Goal: Information Seeking & Learning: Learn about a topic

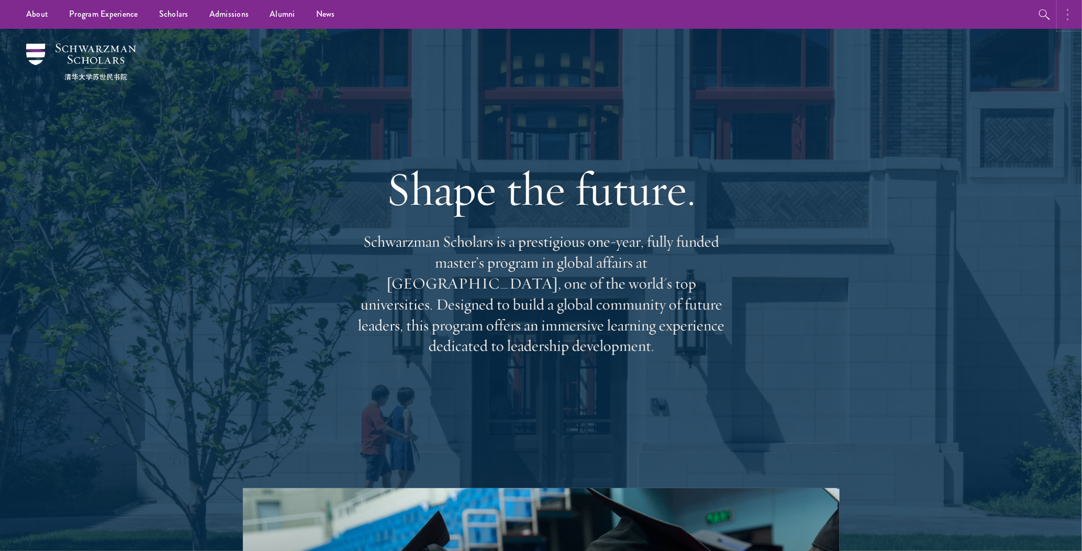
click at [1064, 14] on button "button" at bounding box center [1070, 14] width 23 height 29
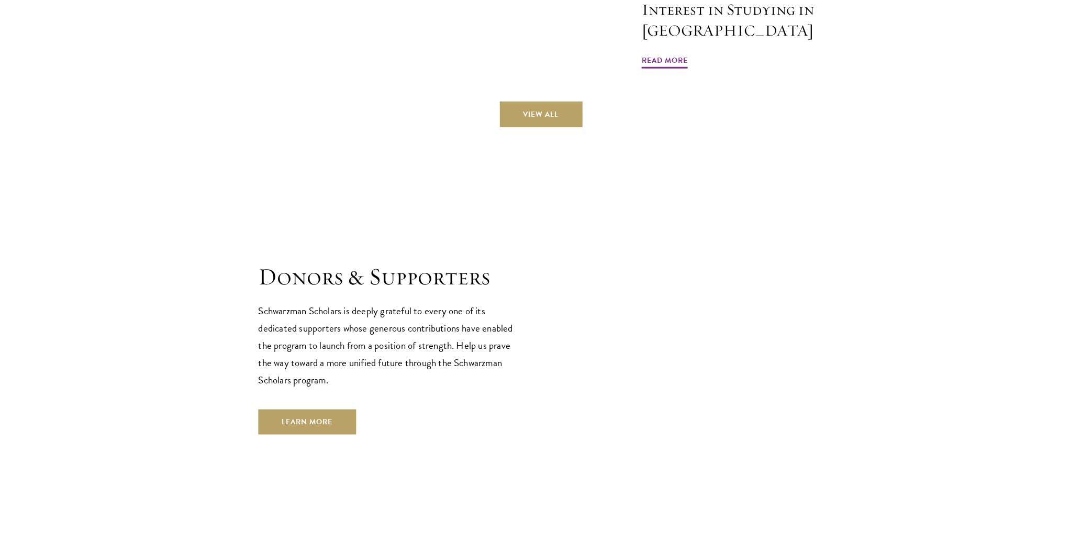
scroll to position [3137, 0]
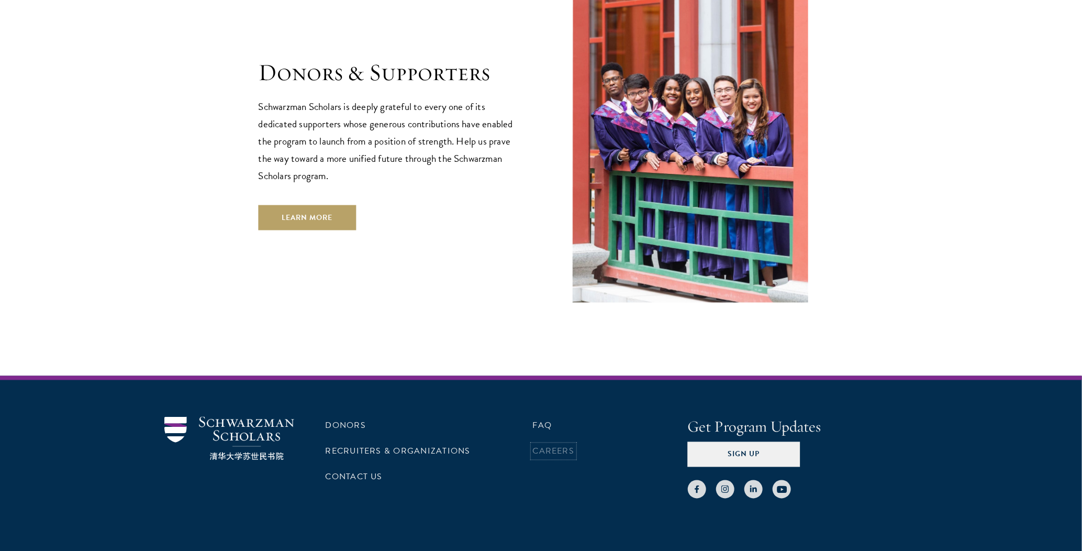
click at [543, 445] on link "Careers" at bounding box center [554, 451] width 42 height 13
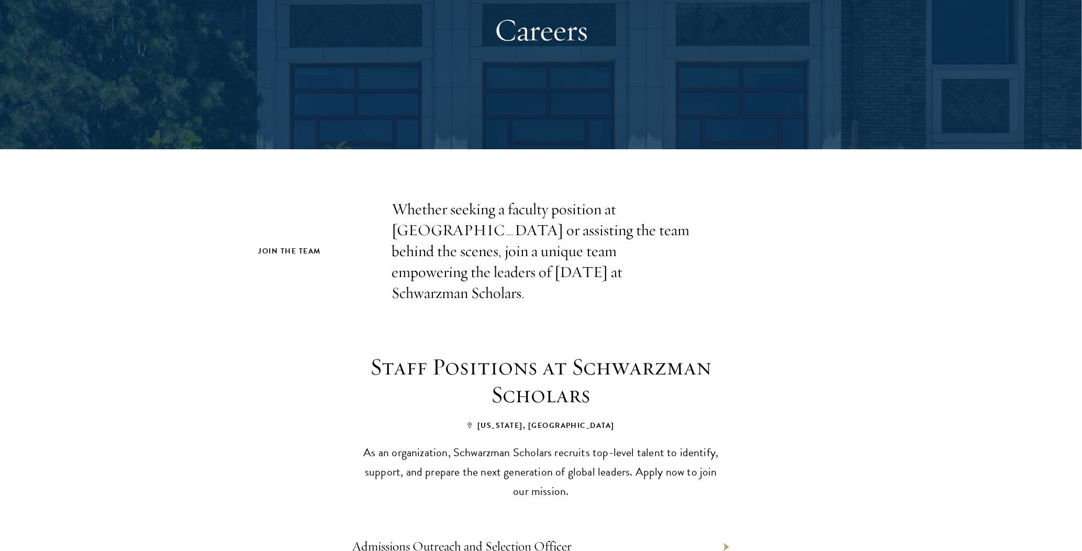
scroll to position [314, 0]
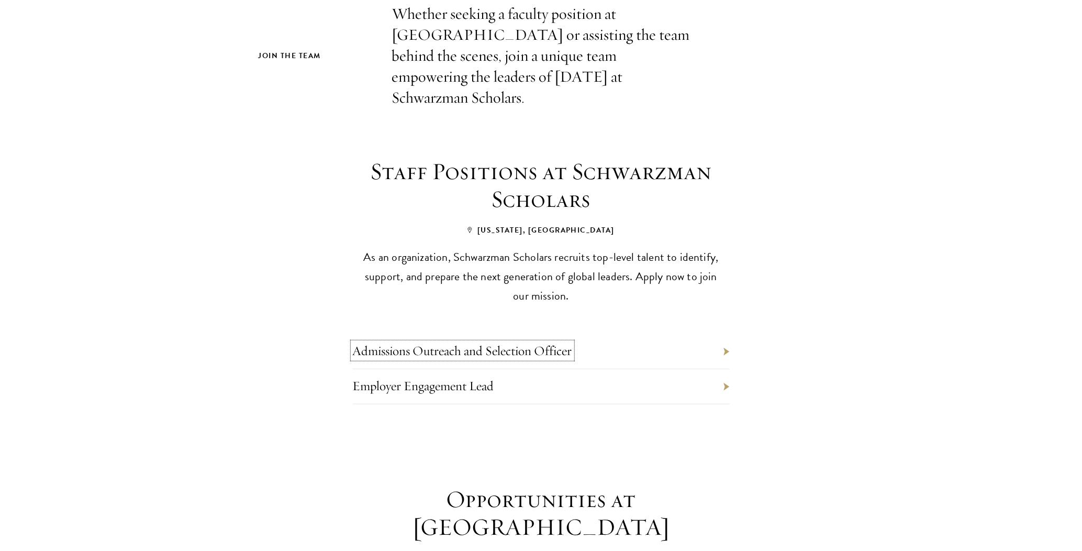
click at [530, 342] on link "Admissions Outreach and Selection Officer" at bounding box center [462, 350] width 219 height 16
click at [422, 378] on link "Employer Engagement Lead" at bounding box center [423, 386] width 141 height 16
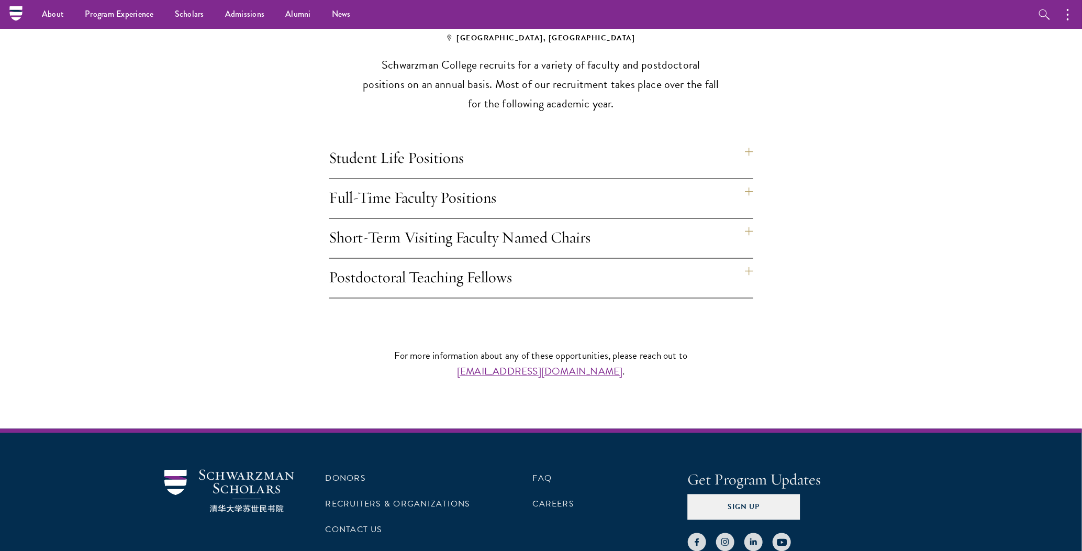
scroll to position [785, 0]
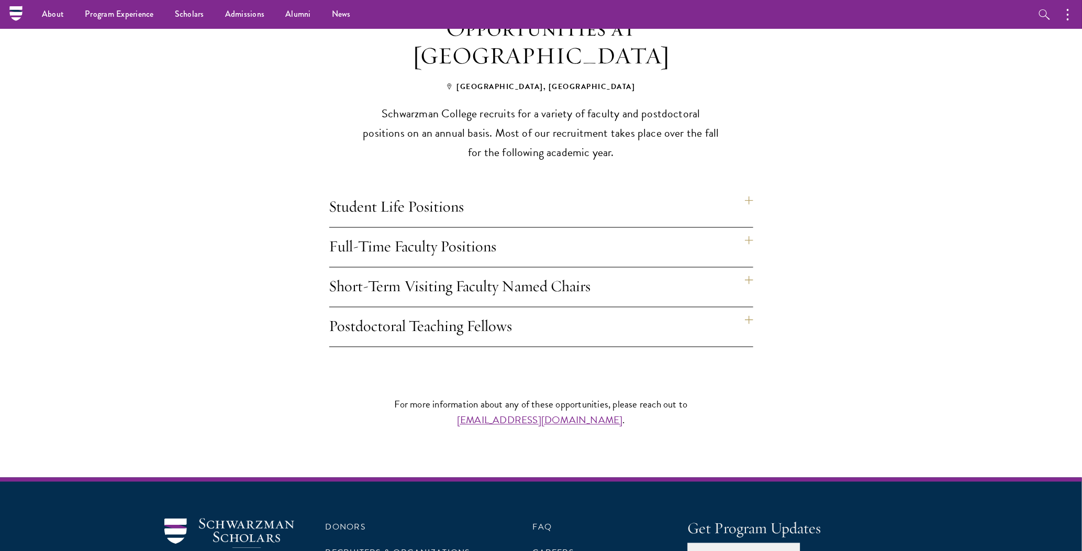
click at [738, 188] on h4 "Student Life Positions" at bounding box center [541, 207] width 424 height 39
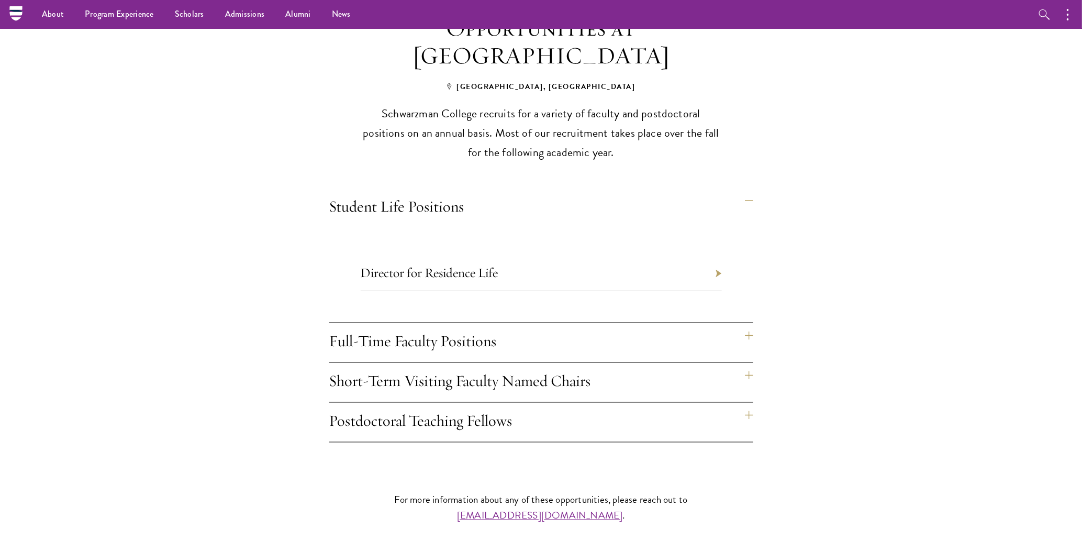
click at [749, 188] on h4 "Student Life Positions" at bounding box center [541, 207] width 424 height 39
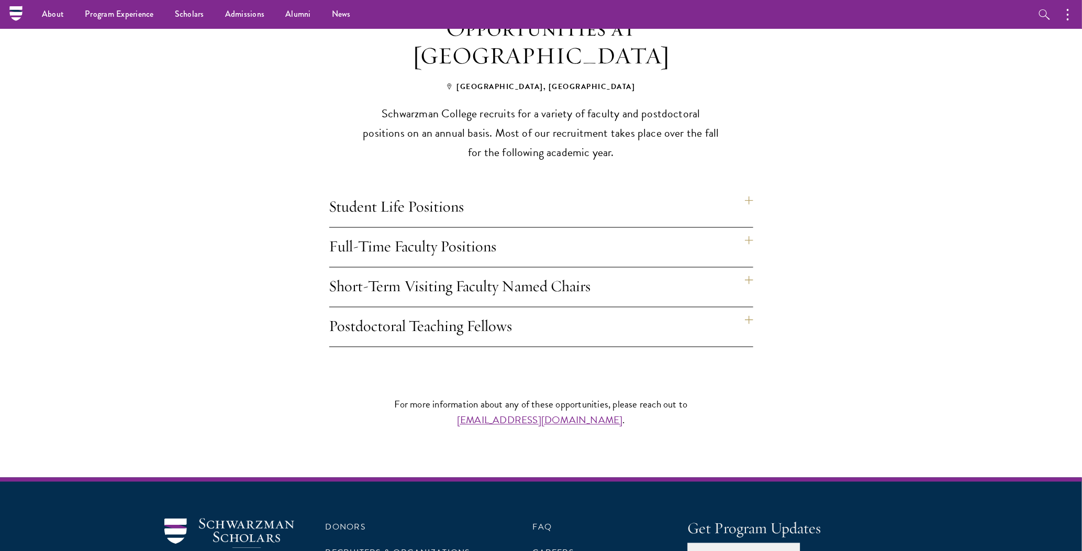
click at [743, 228] on h4 "Full-Time Faculty Positions" at bounding box center [541, 247] width 424 height 39
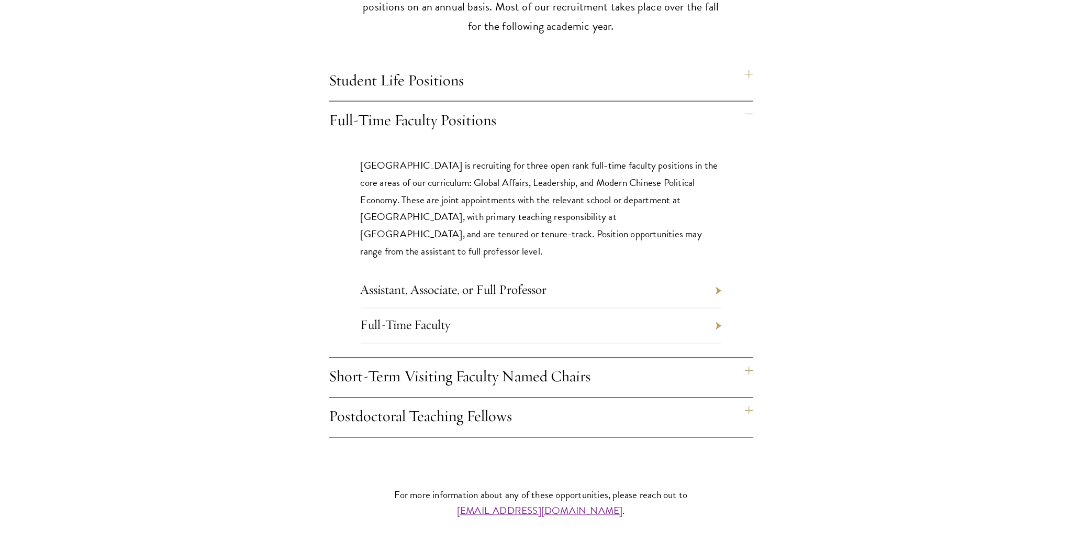
scroll to position [943, 0]
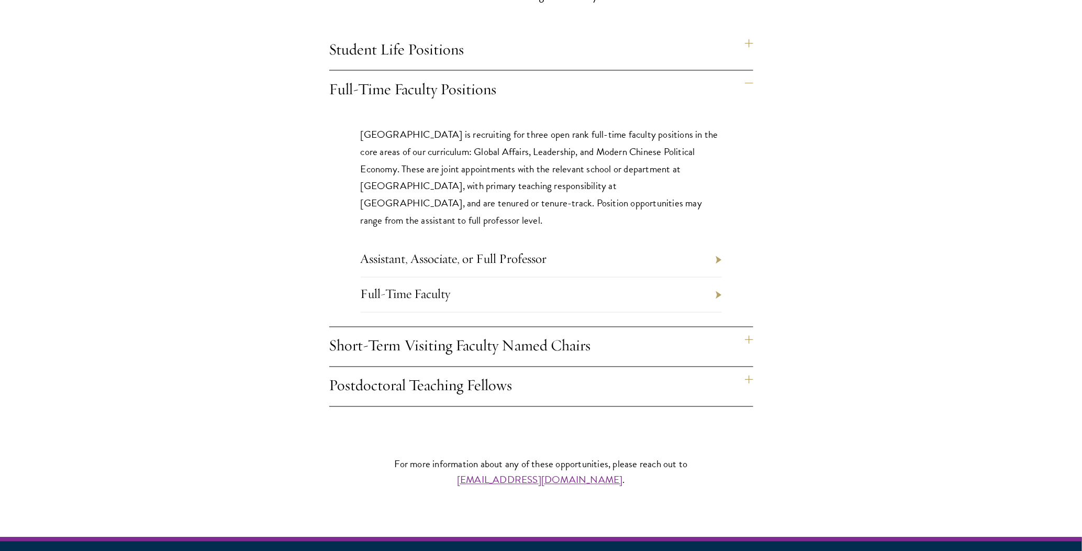
click at [710, 278] on li "Full-Time Faculty" at bounding box center [541, 295] width 361 height 35
click at [716, 278] on li "Full-Time Faculty" at bounding box center [541, 295] width 361 height 35
click at [399, 286] on link "Full-Time Faculty" at bounding box center [406, 294] width 90 height 16
click at [752, 71] on h4 "Full-Time Faculty Positions" at bounding box center [541, 90] width 424 height 39
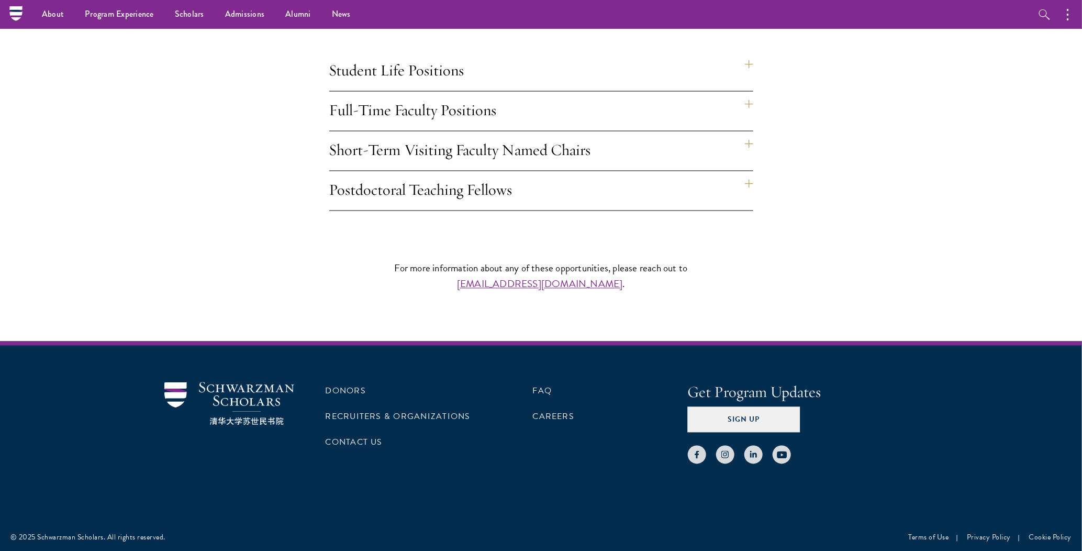
click at [743, 131] on h4 "Short-Term Visiting Faculty Named Chairs" at bounding box center [541, 150] width 424 height 39
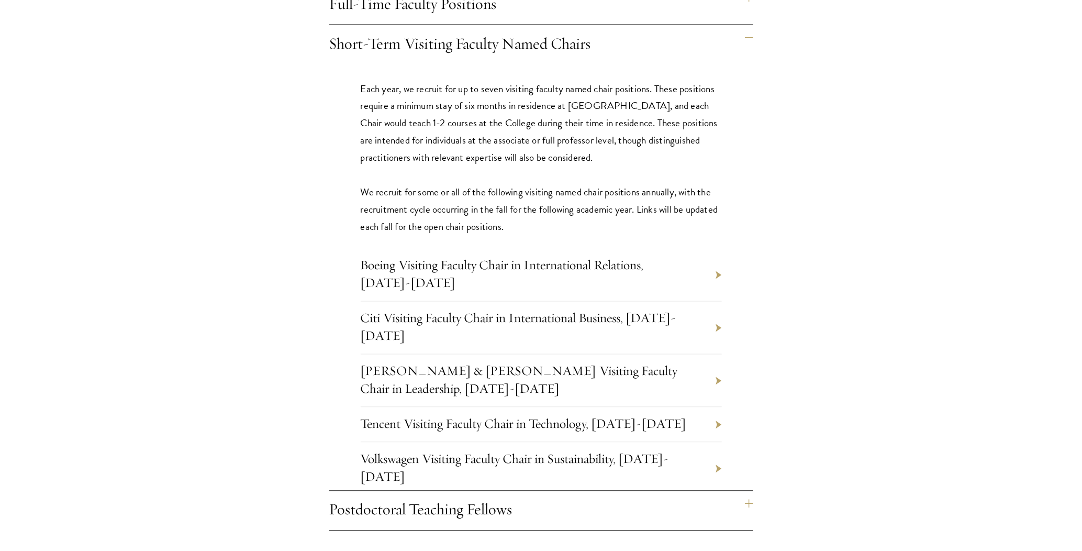
scroll to position [1100, 0]
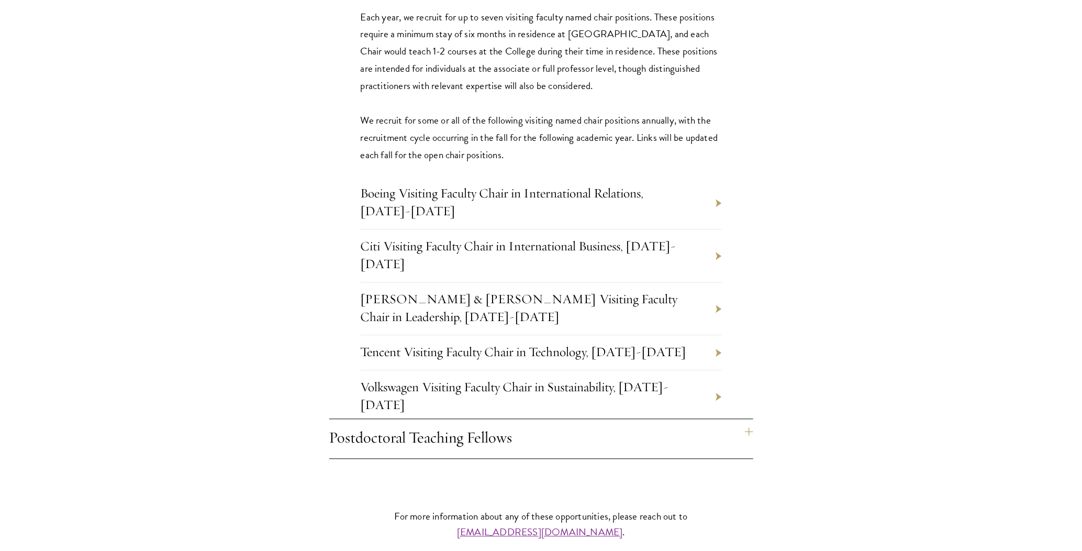
click at [716, 179] on li "Boeing Visiting Faculty Chair in International Relations, 2025-2026" at bounding box center [541, 203] width 361 height 53
click at [724, 186] on div "Each year, we recruit for up to seven visiting faculty named chair positions. T…" at bounding box center [541, 224] width 424 height 462
click at [717, 185] on li "Boeing Visiting Faculty Chair in International Relations, 2025-2026" at bounding box center [541, 203] width 361 height 53
click at [719, 183] on li "Boeing Visiting Faculty Chair in International Relations, 2025-2026" at bounding box center [541, 203] width 361 height 53
click at [716, 181] on li "Boeing Visiting Faculty Chair in International Relations, 2025-2026" at bounding box center [541, 203] width 361 height 53
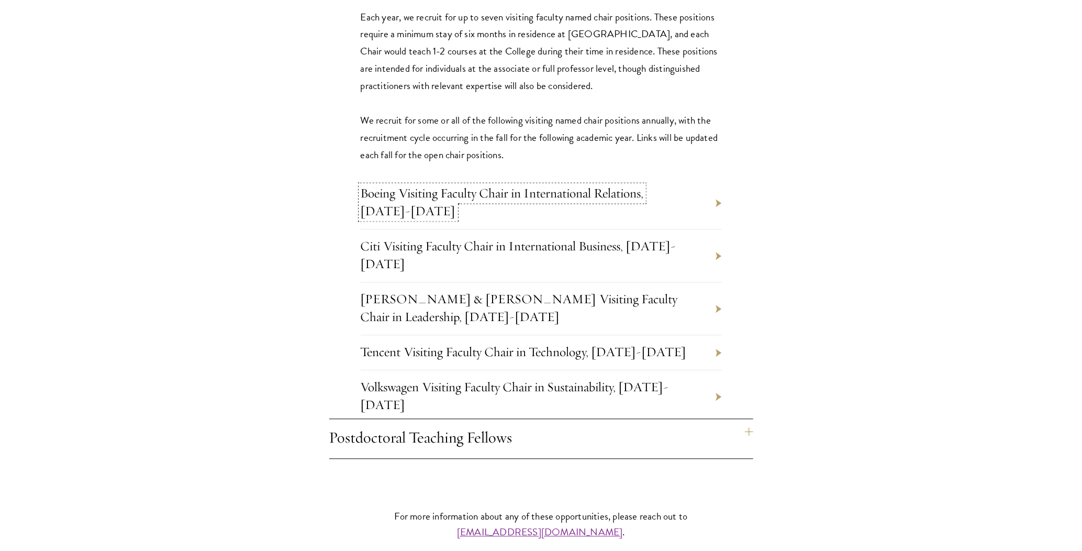
click at [644, 185] on link "Boeing Visiting Faculty Chair in International Relations, 2025-2026" at bounding box center [502, 202] width 283 height 34
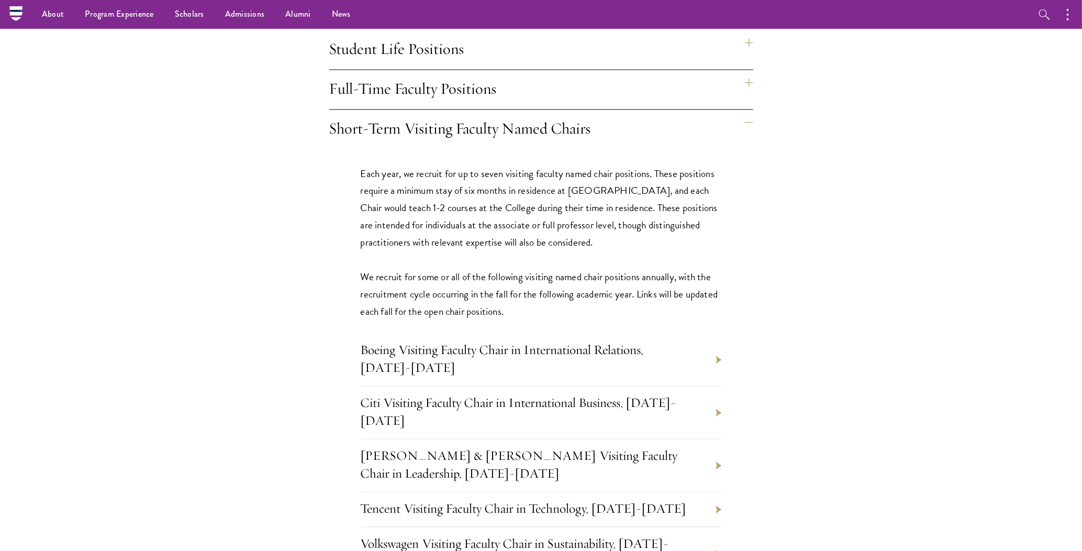
scroll to position [943, 0]
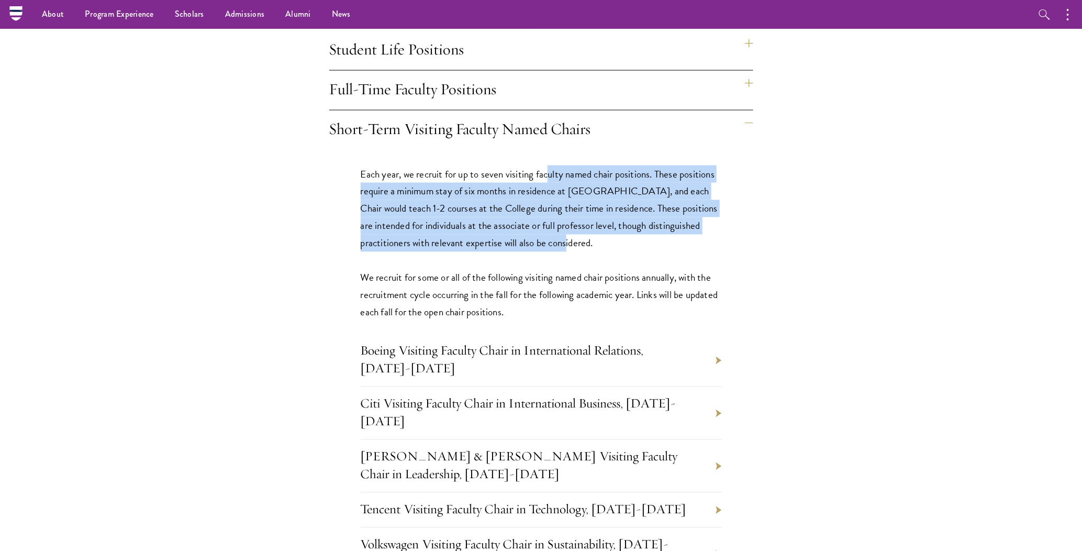
drag, startPoint x: 548, startPoint y: 155, endPoint x: 561, endPoint y: 225, distance: 71.0
click at [561, 225] on p "Each year, we recruit for up to seven visiting faculty named chair positions. T…" at bounding box center [541, 243] width 361 height 156
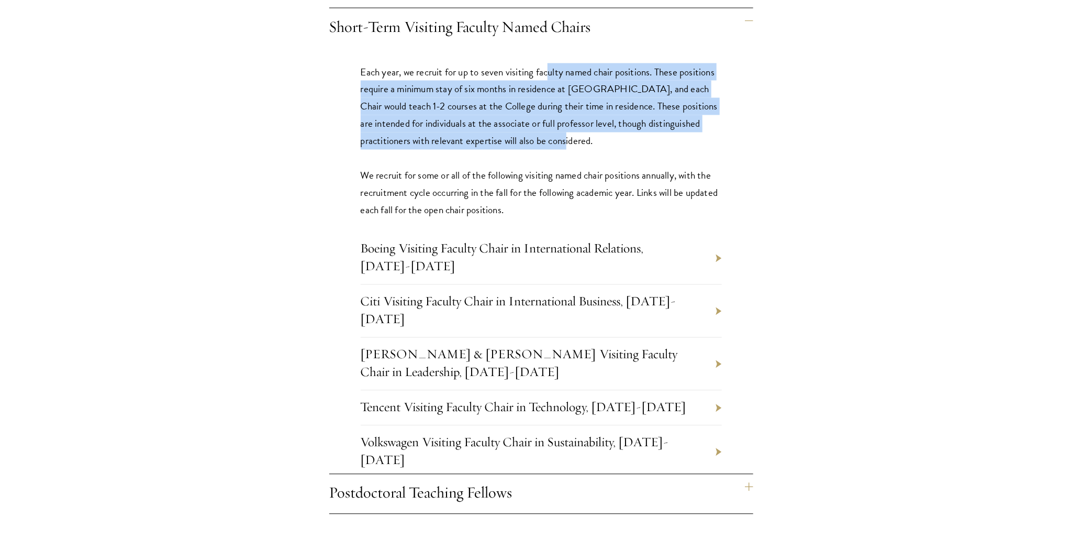
scroll to position [1047, 0]
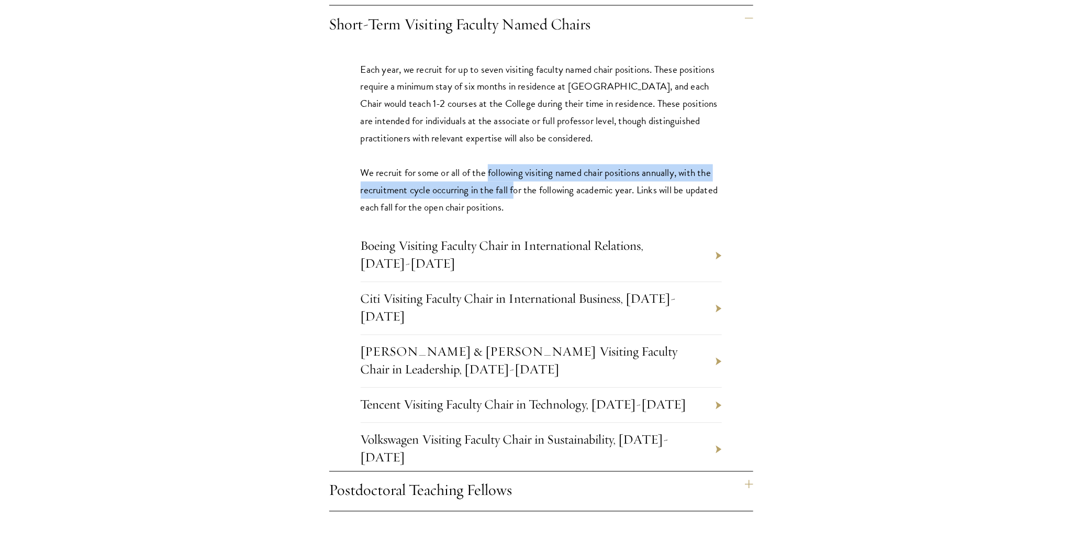
drag, startPoint x: 486, startPoint y: 148, endPoint x: 512, endPoint y: 171, distance: 34.1
click at [512, 168] on p "Each year, we recruit for up to seven visiting faculty named chair positions. T…" at bounding box center [541, 139] width 361 height 156
click at [522, 238] on link "Boeing Visiting Faculty Chair in International Relations, 2025-2026" at bounding box center [502, 255] width 283 height 34
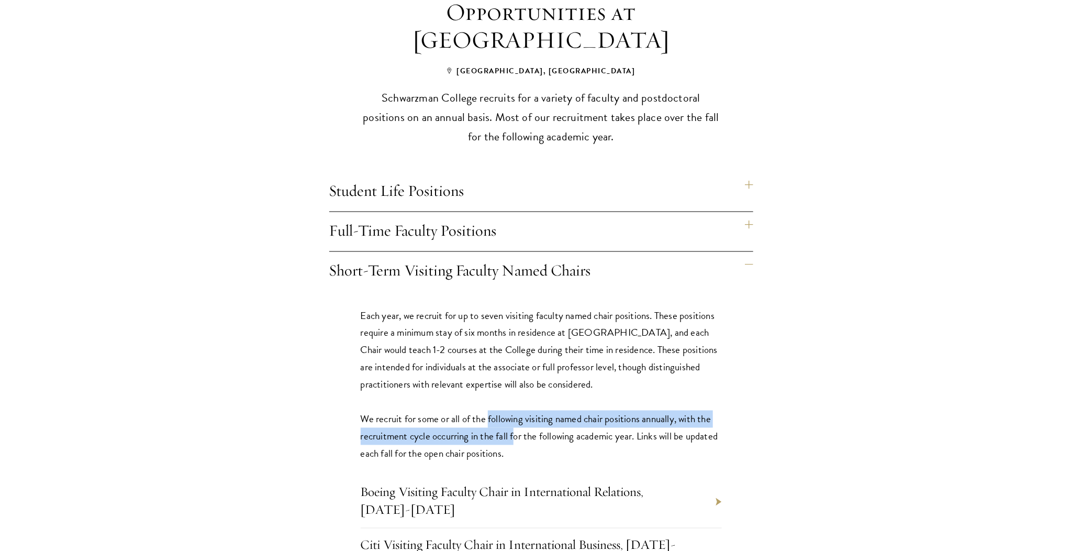
scroll to position [890, 0]
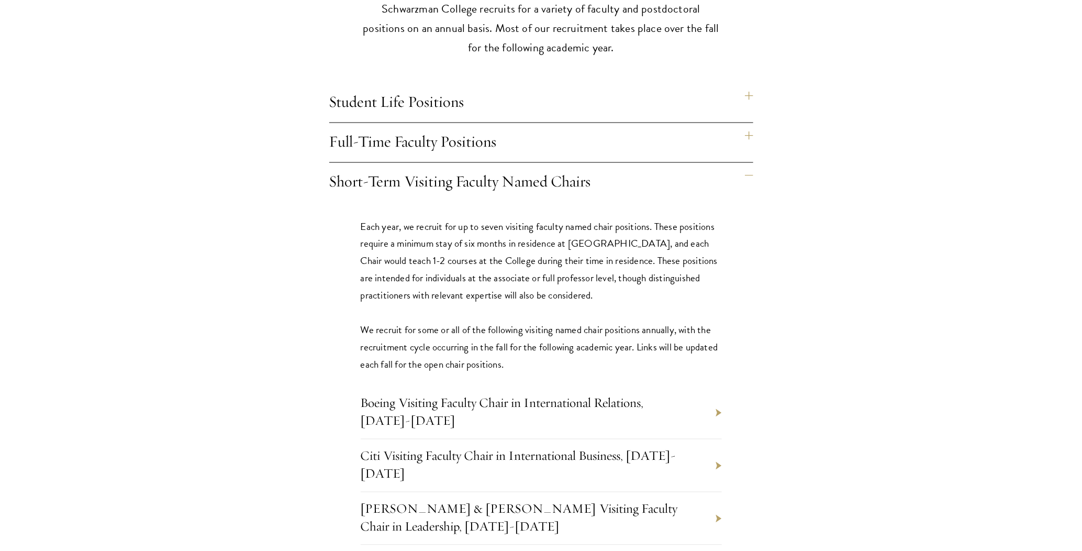
click at [749, 83] on h4 "Student Life Positions" at bounding box center [541, 102] width 424 height 39
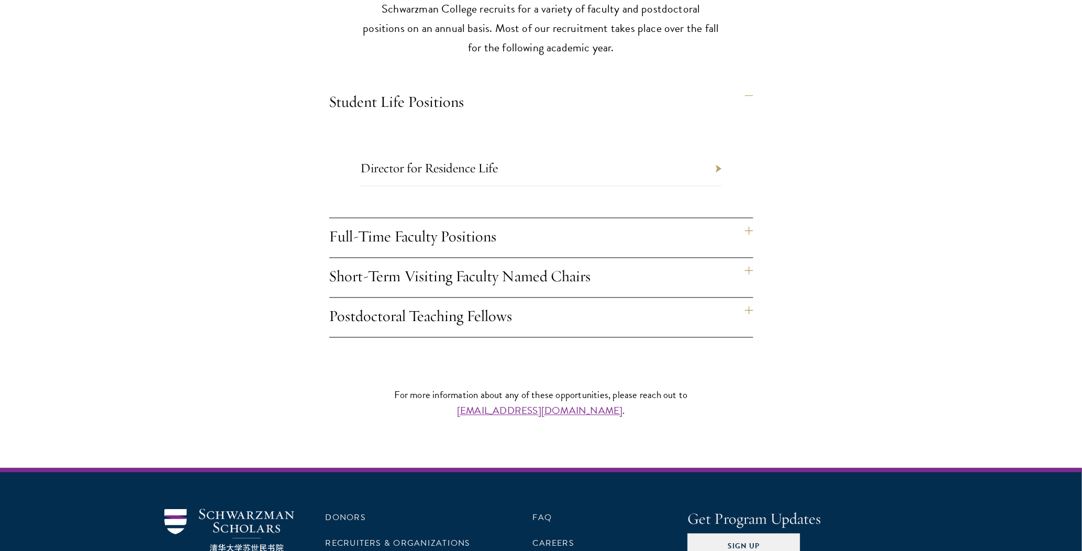
click at [747, 258] on h4 "Short-Term Visiting Faculty Named Chairs" at bounding box center [541, 277] width 424 height 39
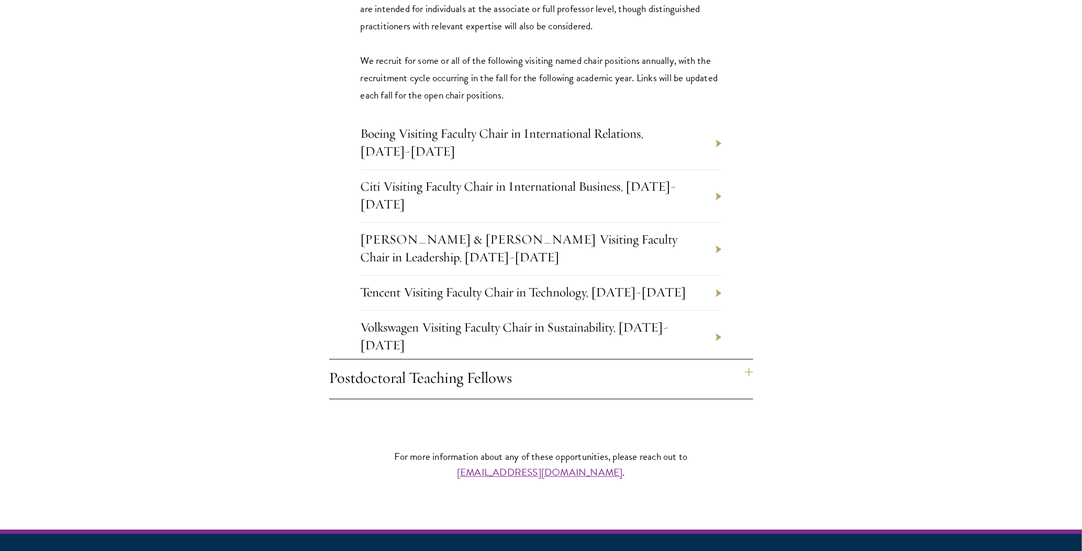
scroll to position [1100, 0]
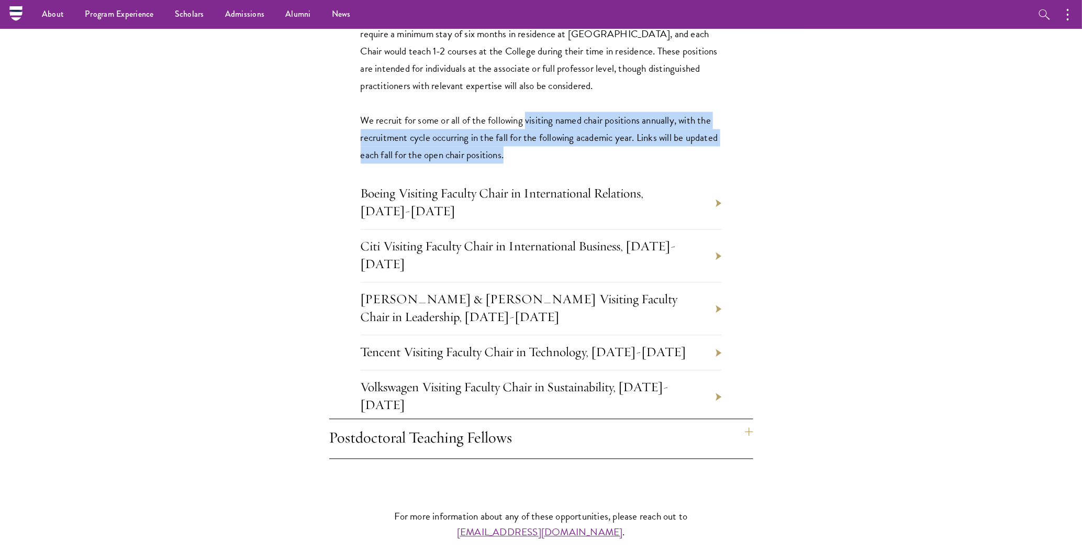
drag, startPoint x: 234, startPoint y: 153, endPoint x: 525, endPoint y: 104, distance: 294.7
click at [525, 104] on section "Opportunities at Schwarzman College Beijing, China Schwarzman College recruits …" at bounding box center [541, 79] width 1082 height 759
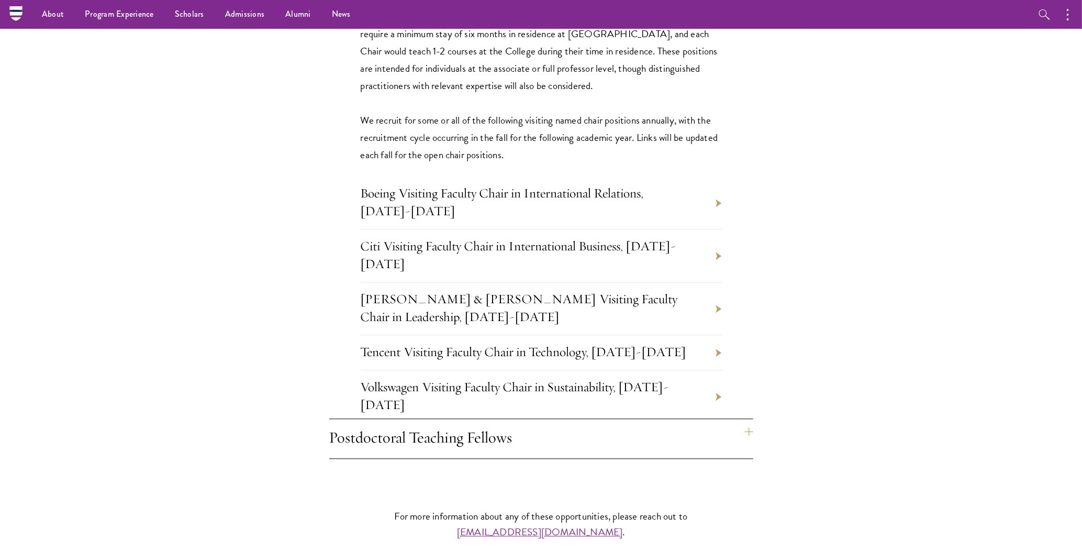
click at [364, 95] on p "Each year, we recruit for up to seven visiting faculty named chair positions. T…" at bounding box center [541, 86] width 361 height 156
drag, startPoint x: 311, startPoint y: 164, endPoint x: 696, endPoint y: 387, distance: 444.9
click at [696, 387] on div "Opportunities at Schwarzman College Beijing, China Schwarzman College recruits …" at bounding box center [542, 79] width 566 height 759
click at [475, 124] on p "Each year, we recruit for up to seven visiting faculty named chair positions. T…" at bounding box center [541, 86] width 361 height 156
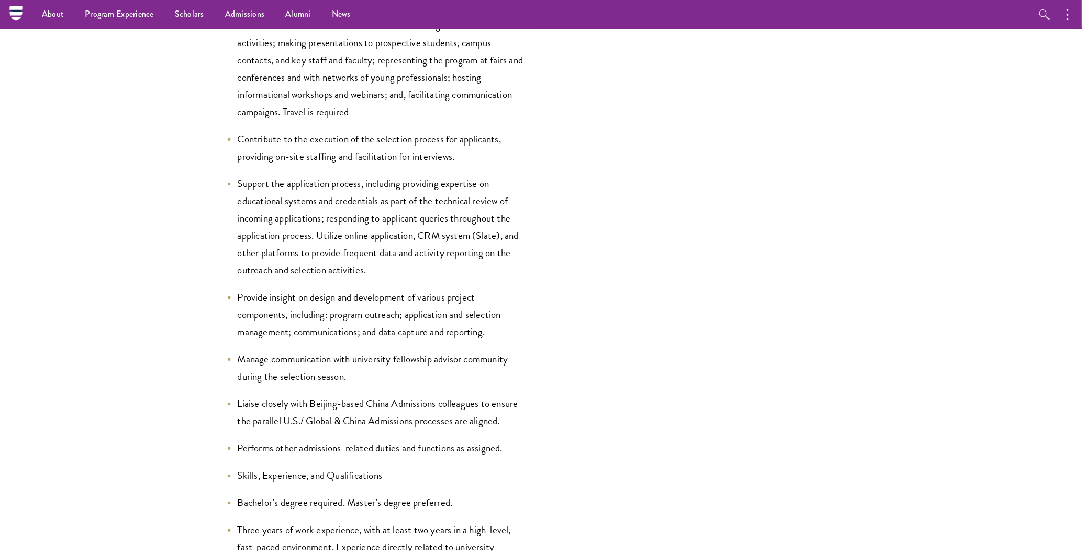
scroll to position [1361, 0]
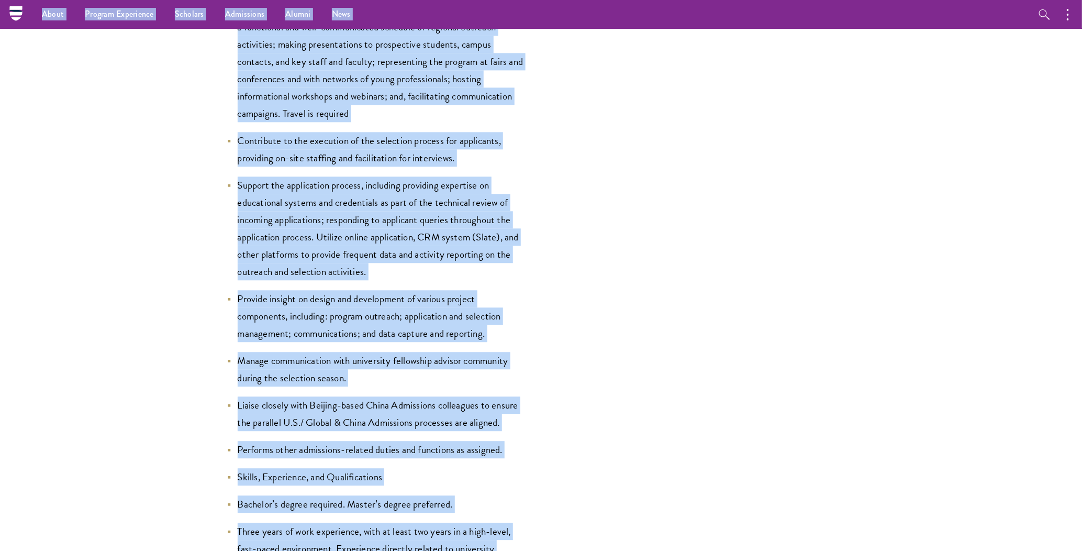
click at [546, 352] on div "Position Summary Schwarzman Scholars seeks an Outreach and Selection Officer to…" at bounding box center [440, 340] width 552 height 2633
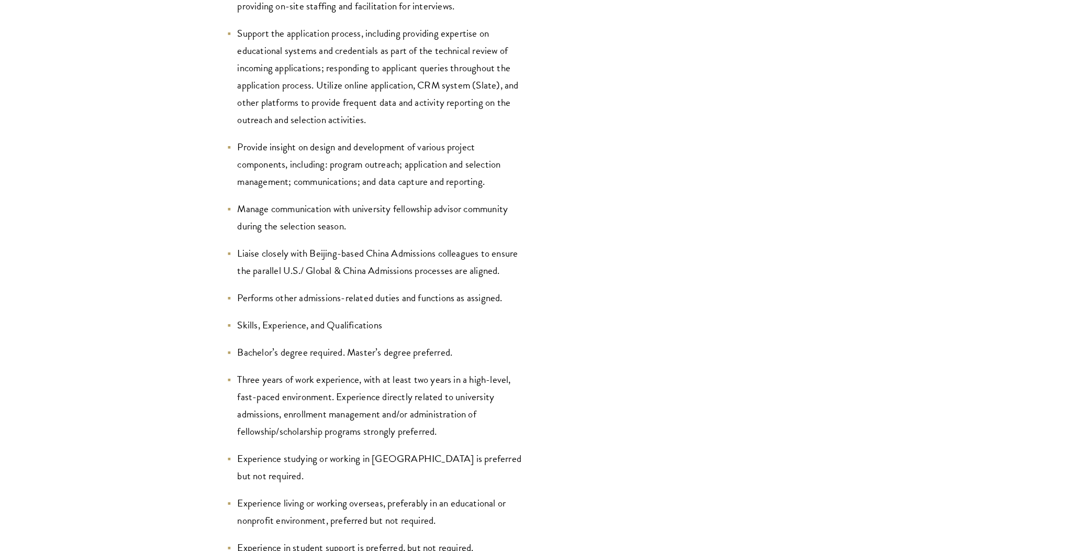
scroll to position [1519, 0]
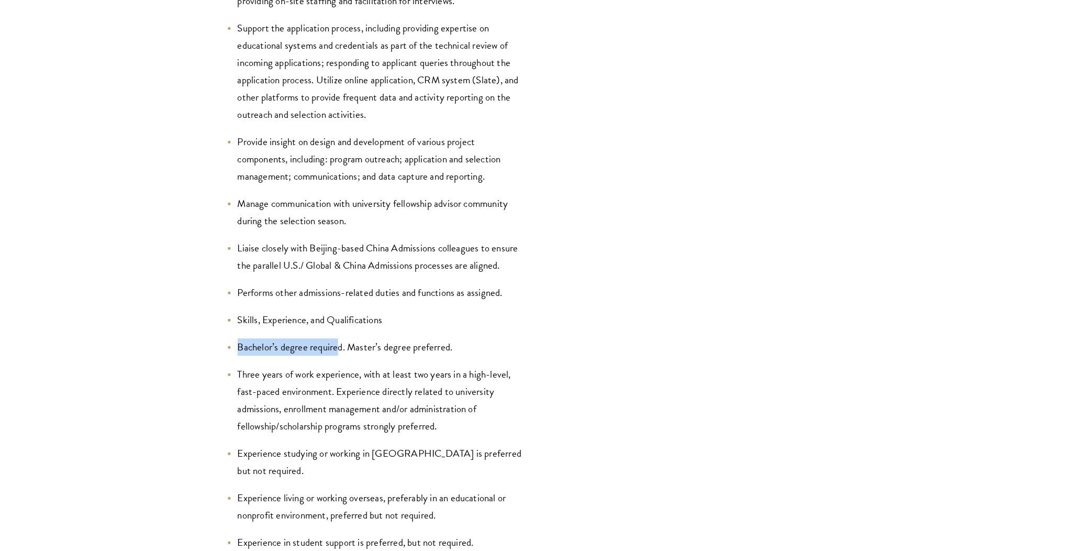
drag, startPoint x: 339, startPoint y: 348, endPoint x: 235, endPoint y: 350, distance: 104.2
click at [235, 350] on li "Bachelor’s degree required. Master’s degree preferred." at bounding box center [376, 346] width 298 height 17
click at [267, 373] on li "Three years of work experience, with at least two years in a high-level, fast-p…" at bounding box center [376, 400] width 298 height 69
drag, startPoint x: 332, startPoint y: 455, endPoint x: 399, endPoint y: 449, distance: 67.3
click at [399, 449] on li "Experience studying or working in China is preferred but not required." at bounding box center [376, 462] width 298 height 35
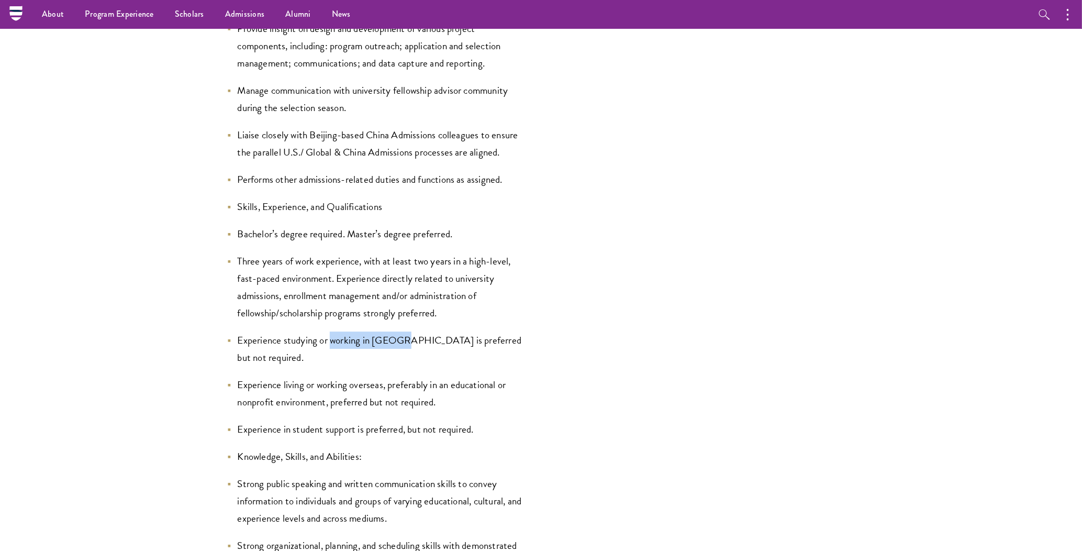
scroll to position [1623, 0]
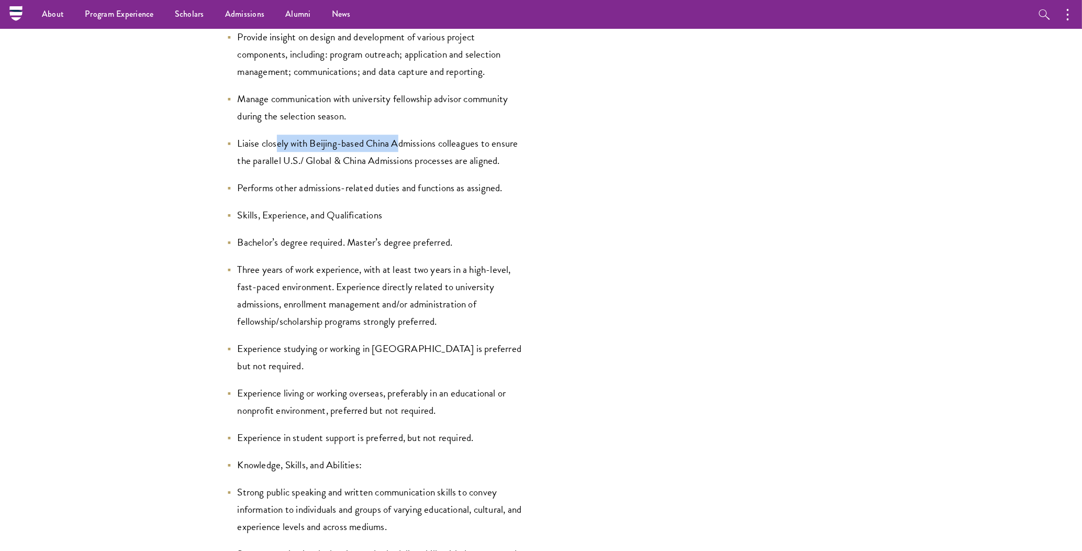
drag, startPoint x: 278, startPoint y: 146, endPoint x: 399, endPoint y: 145, distance: 121.0
click at [399, 145] on li "Liaise closely with Beijing-based China Admissions colleagues to ensure the par…" at bounding box center [376, 152] width 298 height 35
drag, startPoint x: 238, startPoint y: 162, endPoint x: 444, endPoint y: 163, distance: 205.3
click at [444, 163] on li "Liaise closely with Beijing-based China Admissions colleagues to ensure the par…" at bounding box center [376, 152] width 298 height 35
click at [516, 178] on ul "Conduct innovative in-person and virtual outreach activities to create awarenes…" at bounding box center [376, 368] width 298 height 1293
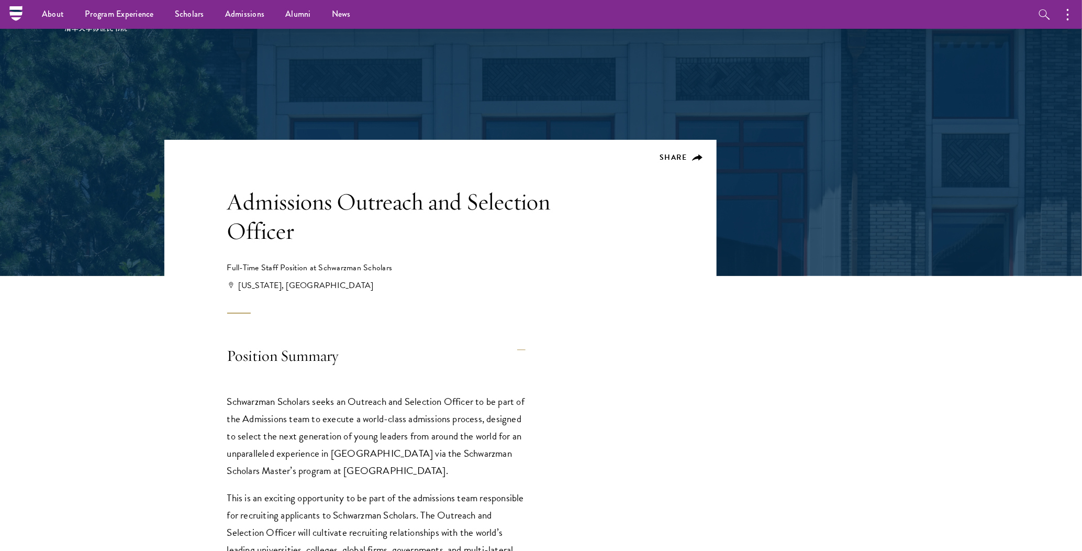
scroll to position [0, 0]
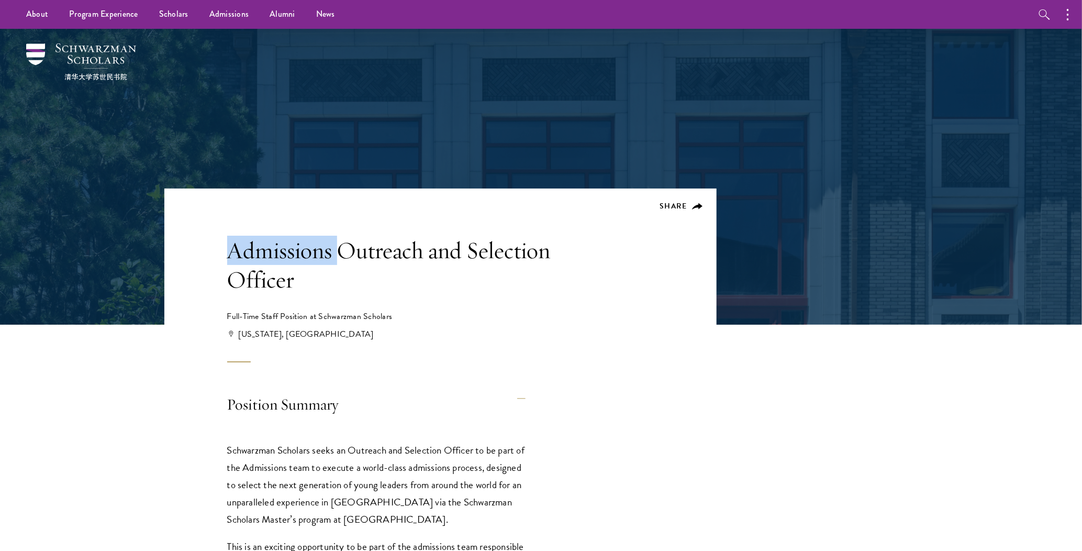
drag, startPoint x: 335, startPoint y: 250, endPoint x: 223, endPoint y: 250, distance: 112.6
click at [223, 250] on header "Share Admissions Outreach and Selection Officer Full-Time Staff Position at Sch…" at bounding box center [440, 276] width 552 height 174
drag, startPoint x: 459, startPoint y: 249, endPoint x: 552, endPoint y: 247, distance: 92.7
click at [552, 247] on h1 "Admissions Outreach and Selection Officer" at bounding box center [392, 265] width 330 height 59
click at [496, 309] on div "Share Admissions Outreach and Selection Officer Full-Time Staff Position at Sch…" at bounding box center [392, 299] width 330 height 127
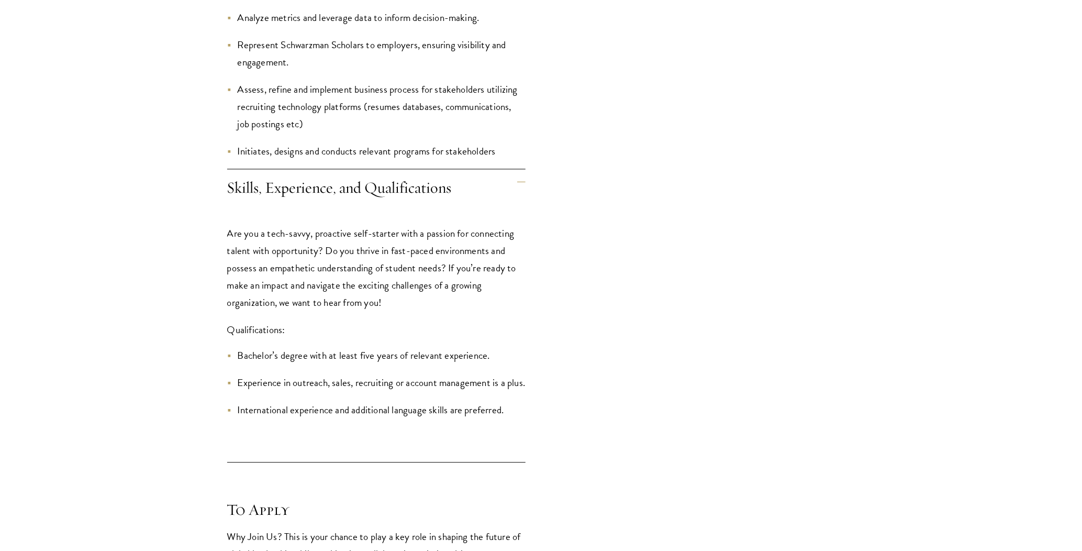
scroll to position [1309, 0]
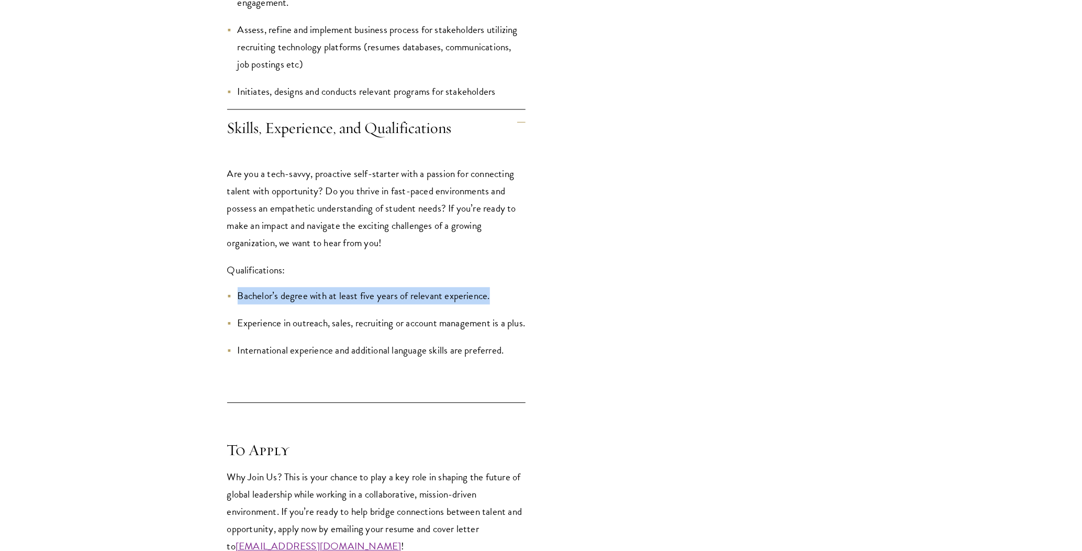
drag, startPoint x: 232, startPoint y: 292, endPoint x: 489, endPoint y: 290, distance: 257.1
click at [489, 290] on li "Bachelor’s degree with at least five years of relevant experience." at bounding box center [376, 295] width 298 height 17
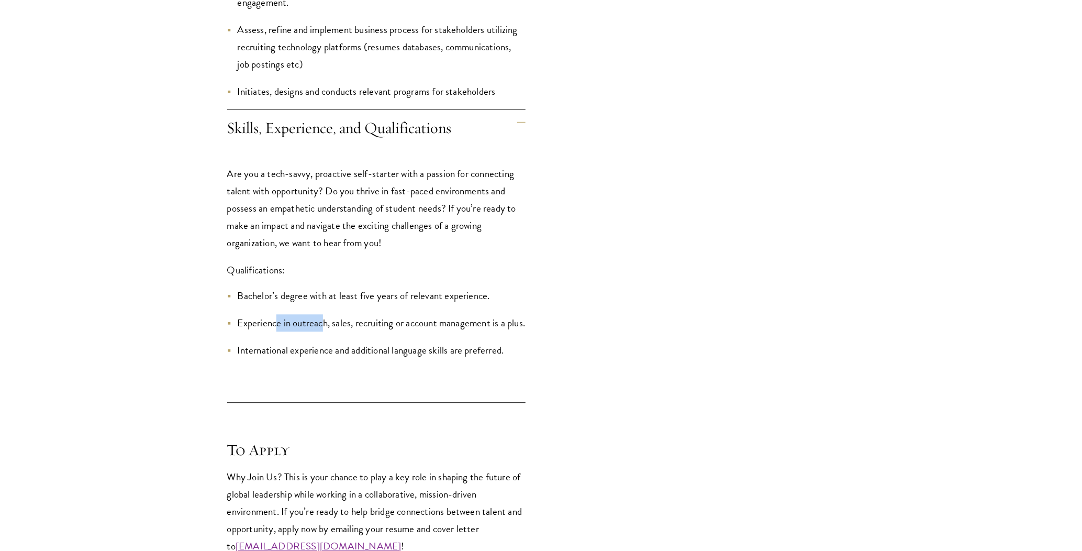
drag, startPoint x: 278, startPoint y: 324, endPoint x: 324, endPoint y: 323, distance: 45.6
click at [324, 323] on li "Experience in outreach, sales, recruiting or account management is a plus." at bounding box center [376, 322] width 298 height 17
click at [347, 331] on li "Experience in outreach, sales, recruiting or account management is a plus." at bounding box center [376, 322] width 298 height 17
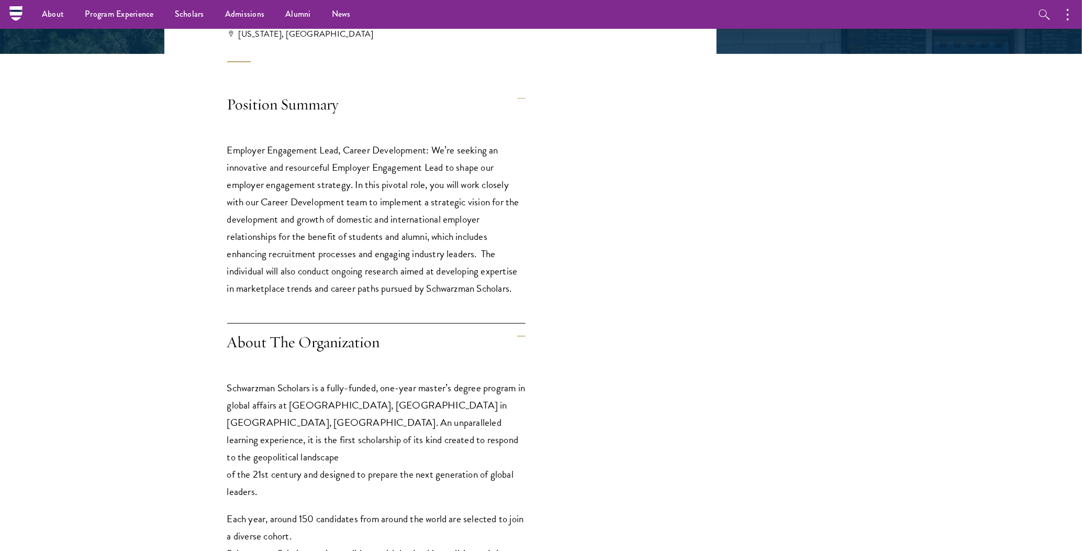
scroll to position [262, 0]
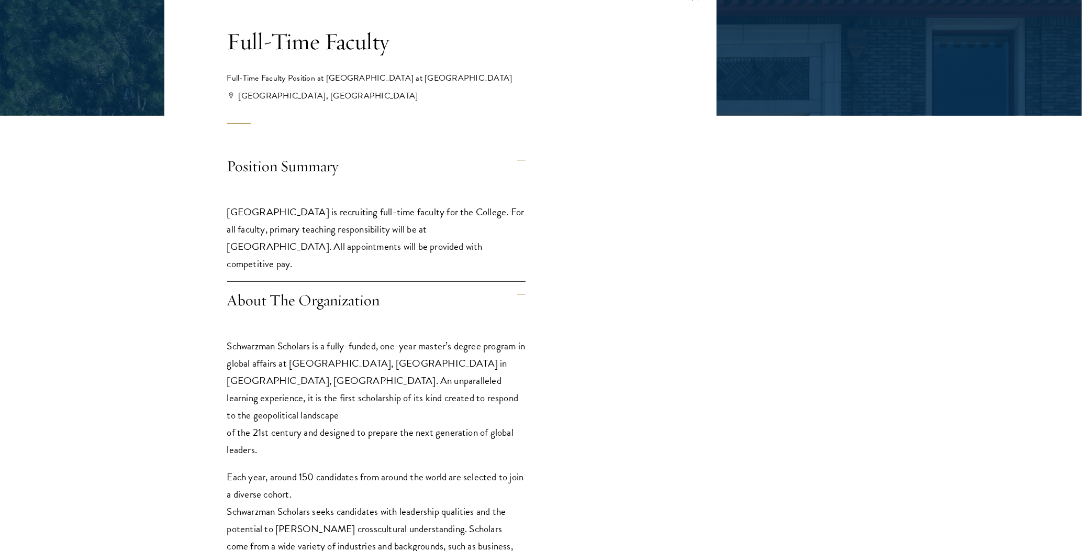
scroll to position [209, 0]
drag, startPoint x: 379, startPoint y: 206, endPoint x: 458, endPoint y: 245, distance: 87.8
click at [458, 245] on p "[GEOGRAPHIC_DATA] is recruiting full-time faculty for the College. For all facu…" at bounding box center [376, 237] width 298 height 69
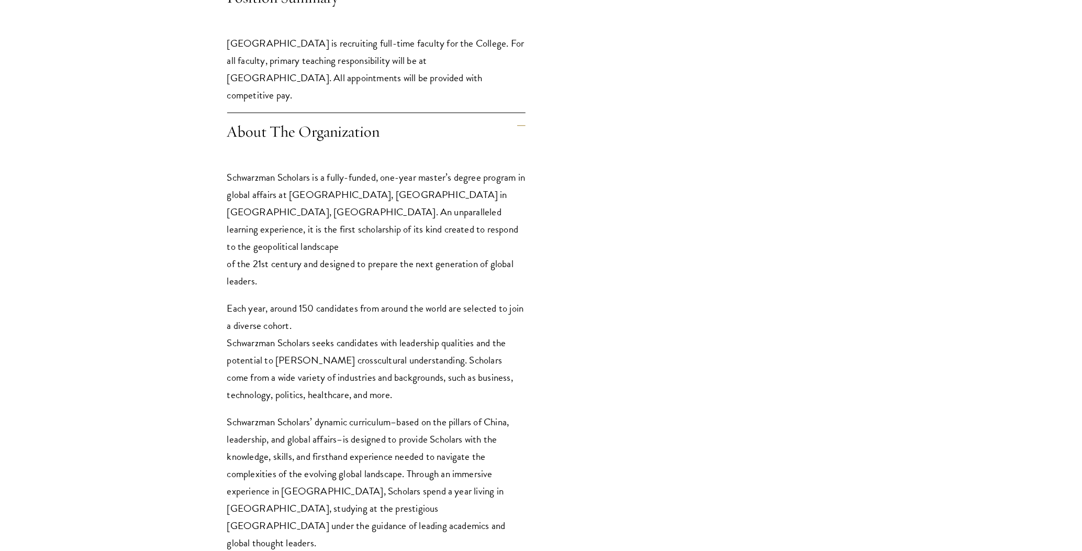
scroll to position [419, 0]
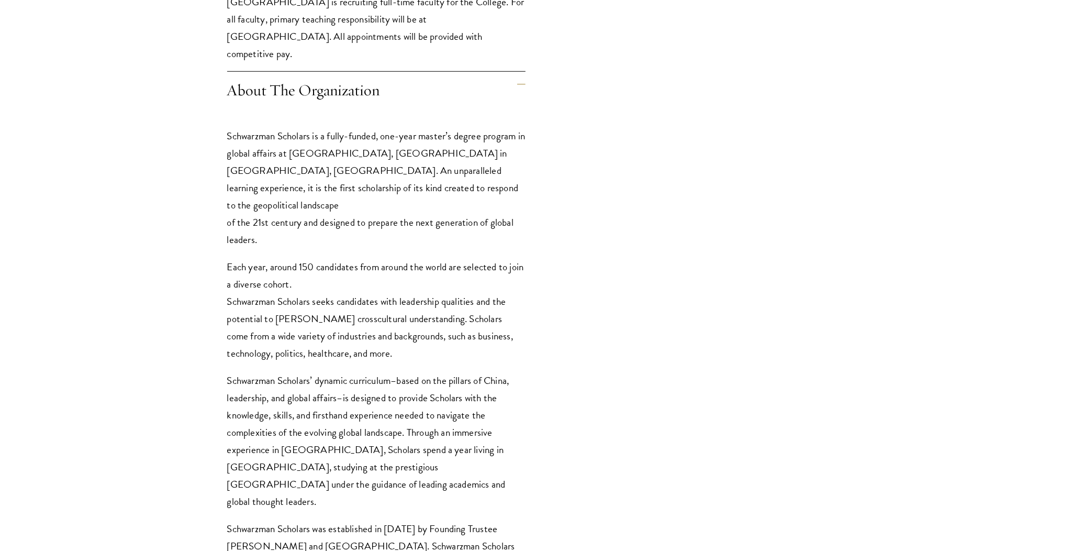
drag, startPoint x: 235, startPoint y: 130, endPoint x: 279, endPoint y: 237, distance: 115.2
click at [276, 223] on p "Schwarzman Scholars is a fully-funded, one-year master’s degree program in glob…" at bounding box center [376, 187] width 298 height 121
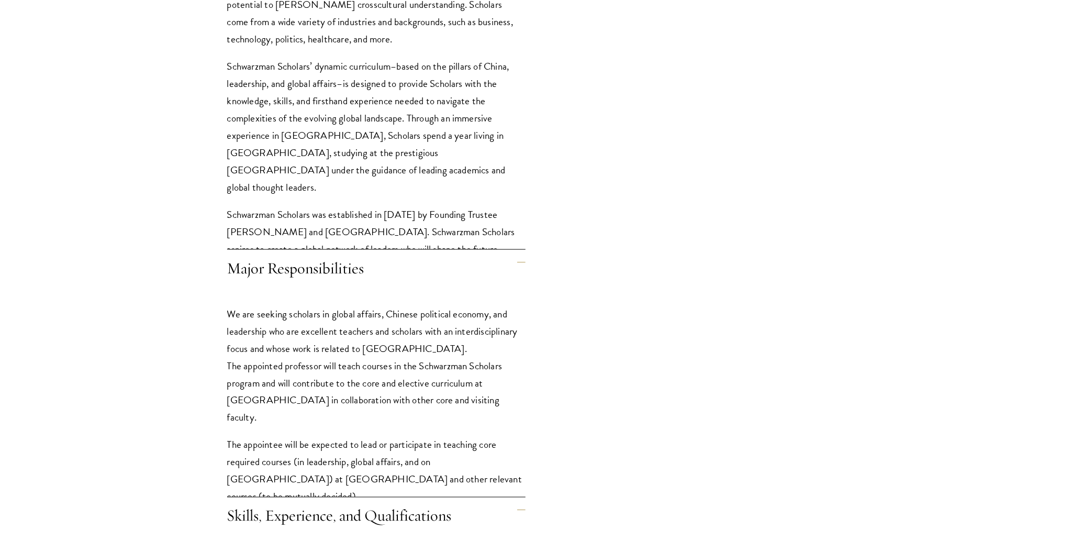
scroll to position [943, 0]
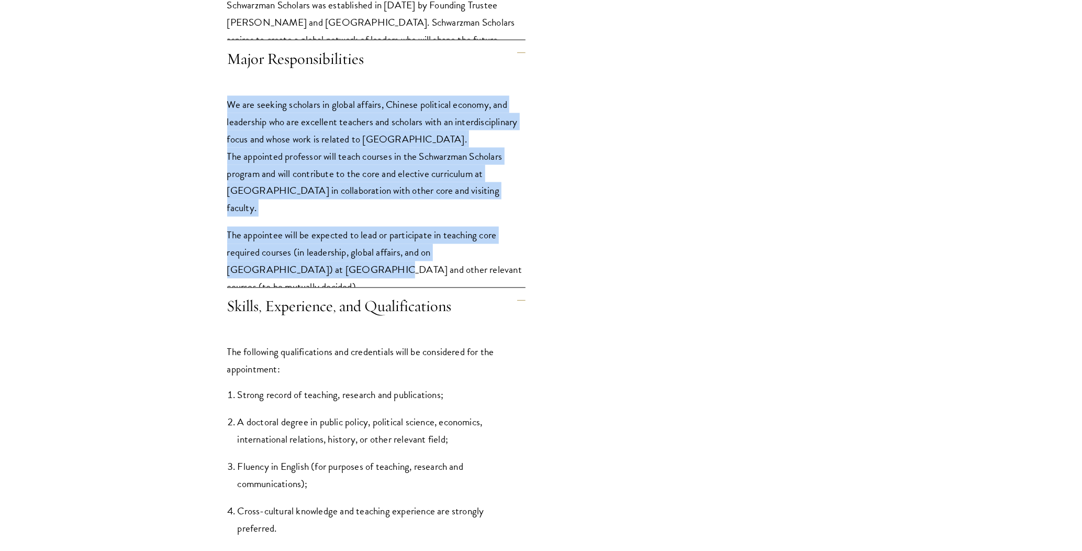
drag, startPoint x: 229, startPoint y: 103, endPoint x: 278, endPoint y: 259, distance: 163.6
click at [278, 259] on div "We are seeking scholars in global affairs, Chinese political economy, and leade…" at bounding box center [376, 201] width 298 height 242
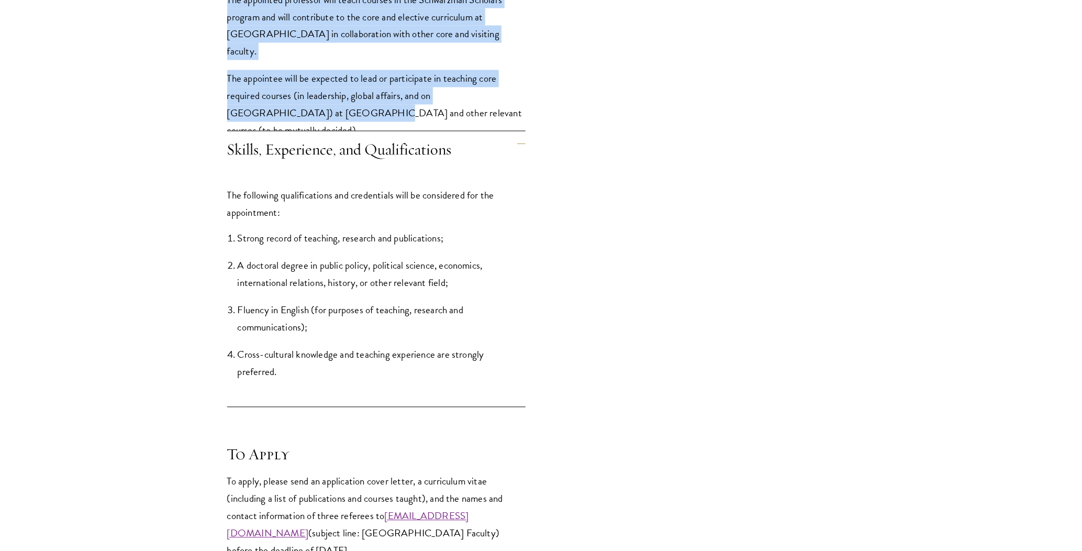
scroll to position [1100, 0]
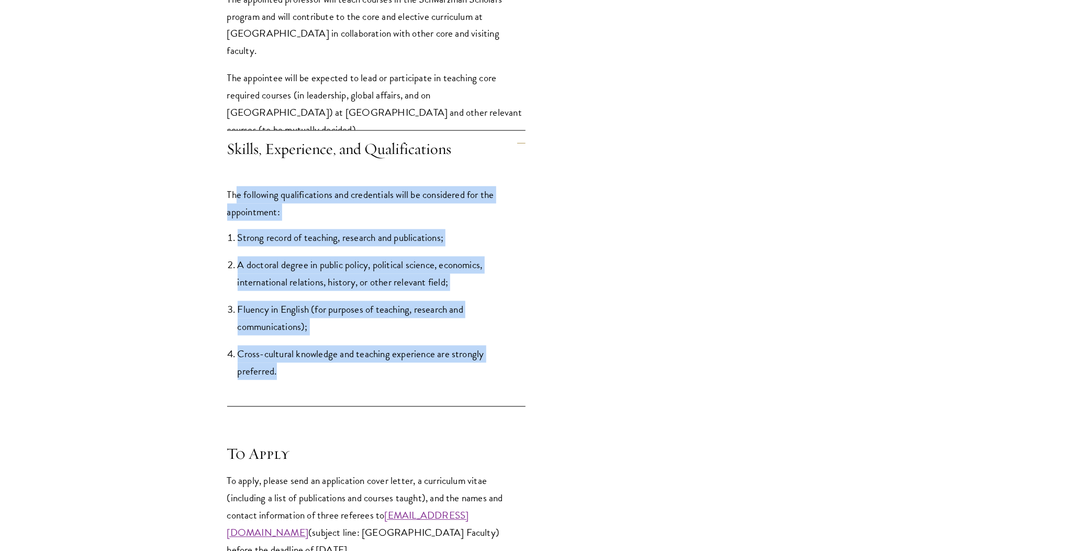
drag, startPoint x: 237, startPoint y: 187, endPoint x: 475, endPoint y: 377, distance: 305.2
click at [475, 377] on div "The following qualifications and credentials will be considered for the appoint…" at bounding box center [376, 289] width 298 height 236
click at [444, 369] on li "Cross-cultural knowledge and teaching experience are strongly preferred." at bounding box center [382, 363] width 288 height 35
click at [331, 278] on li "A doctoral degree in public policy, political science, economics, international…" at bounding box center [382, 274] width 288 height 35
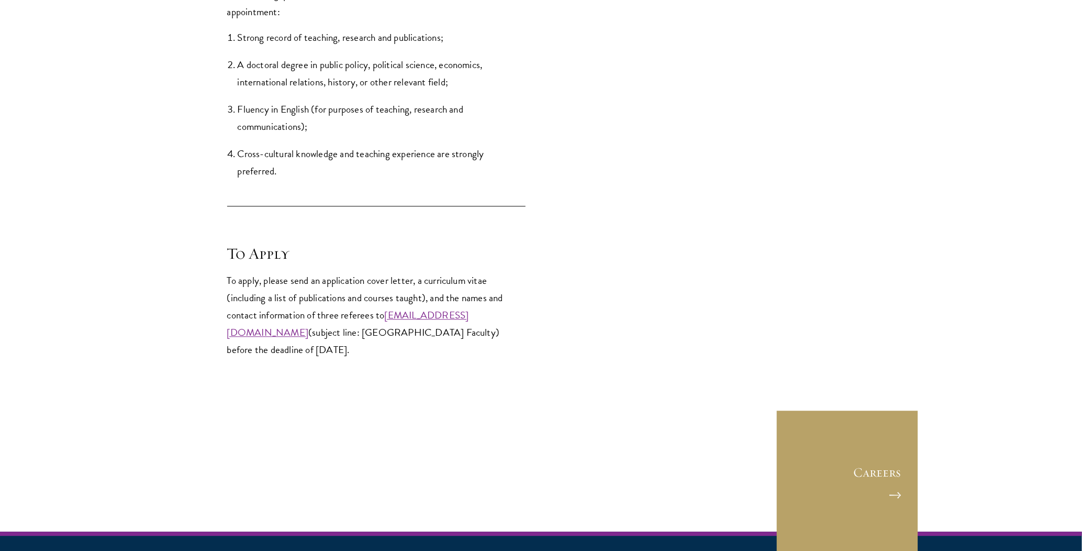
scroll to position [1309, 0]
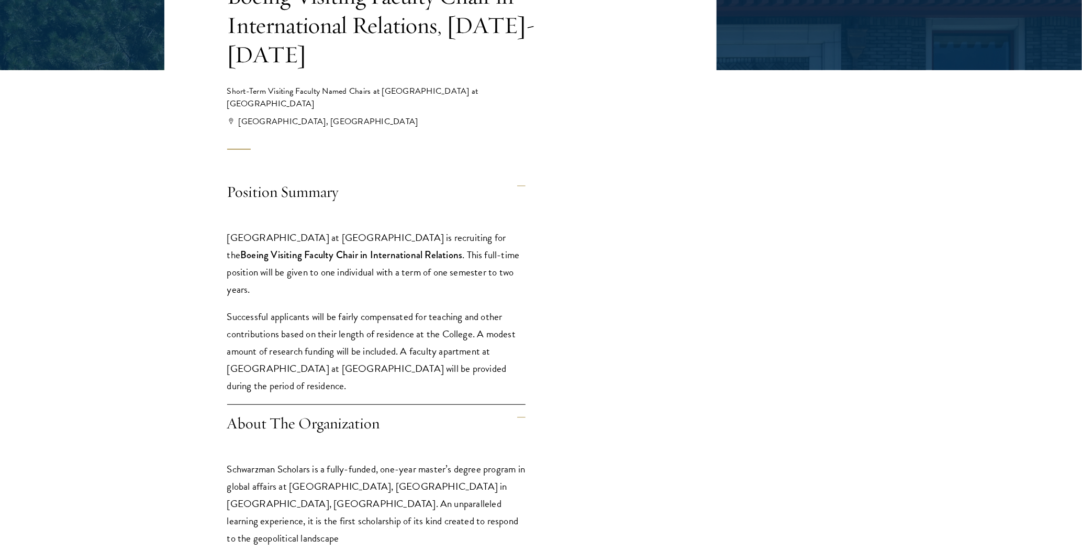
scroll to position [262, 0]
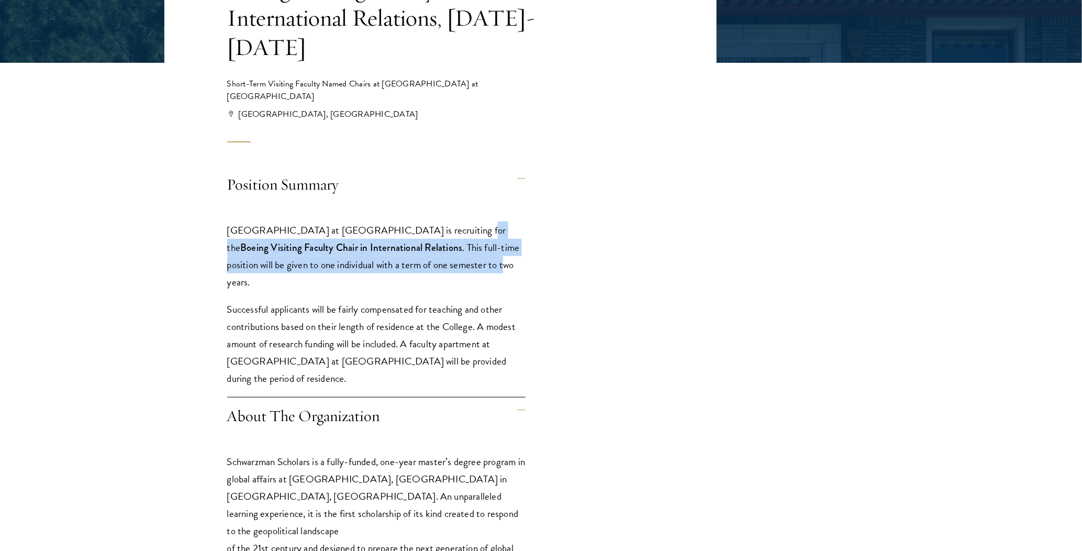
drag, startPoint x: 441, startPoint y: 189, endPoint x: 459, endPoint y: 220, distance: 36.3
click at [459, 222] on p "Schwarzman College at Tsinghua University is recruiting for the Boeing Visiting…" at bounding box center [376, 256] width 298 height 69
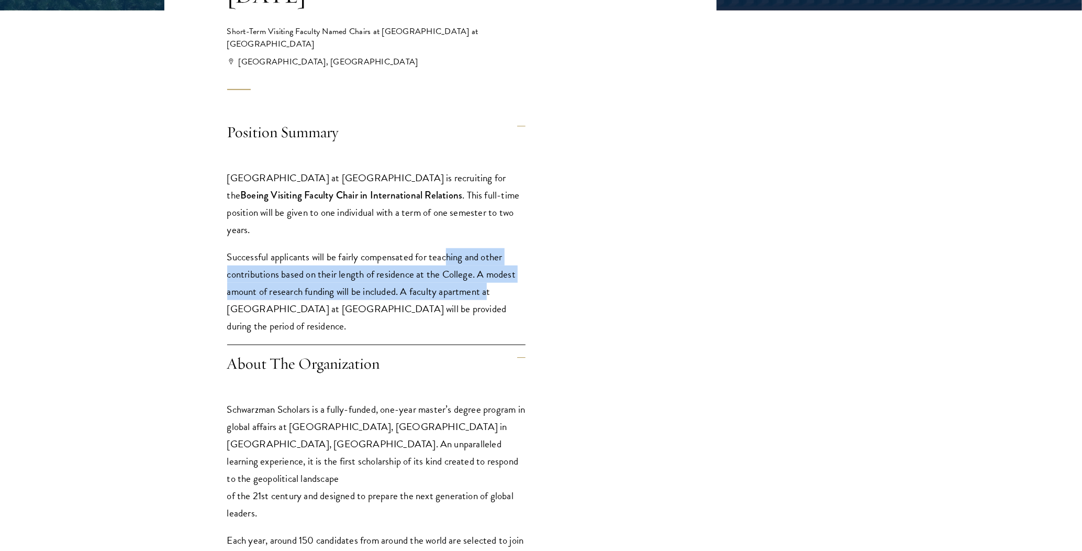
drag, startPoint x: 447, startPoint y: 198, endPoint x: 492, endPoint y: 238, distance: 59.4
click at [492, 248] on p "Successful applicants will be fairly compensated for teaching and other contrib…" at bounding box center [376, 291] width 298 height 86
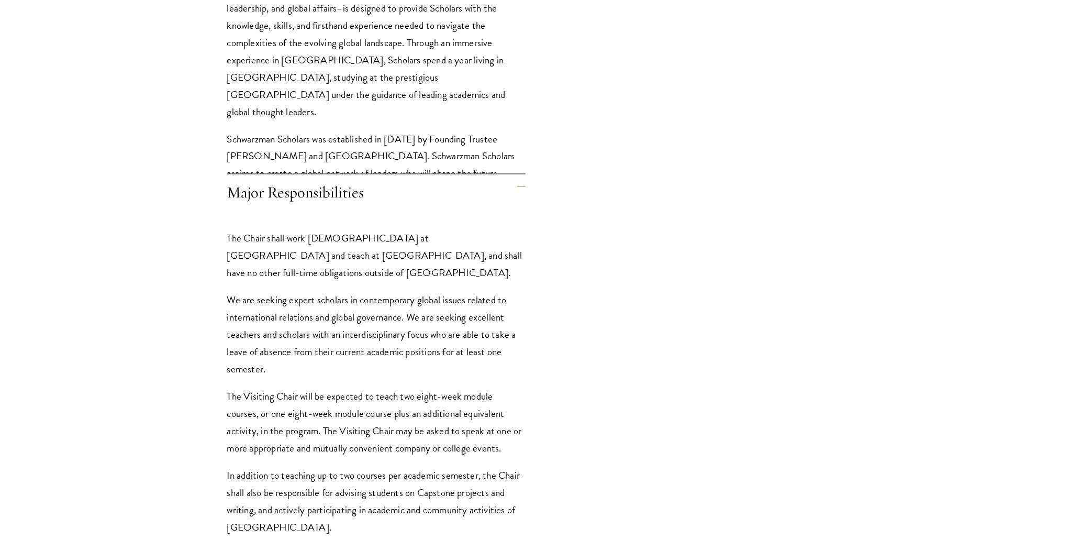
scroll to position [1047, 0]
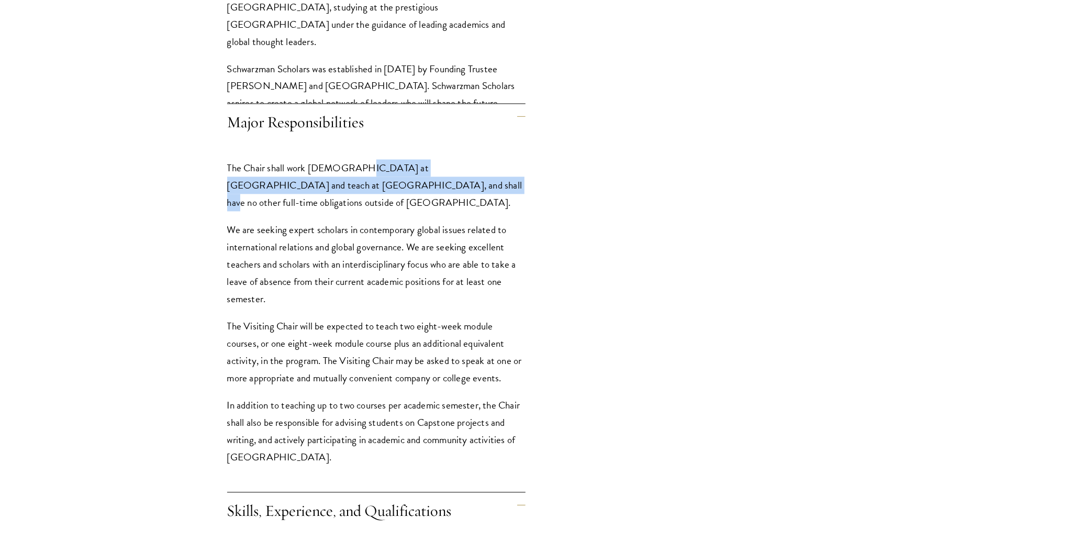
drag, startPoint x: 348, startPoint y: 125, endPoint x: 389, endPoint y: 138, distance: 42.2
click at [389, 160] on p "The Chair shall work full-time at Tsinghua University and teach at Schwarzman C…" at bounding box center [376, 186] width 298 height 52
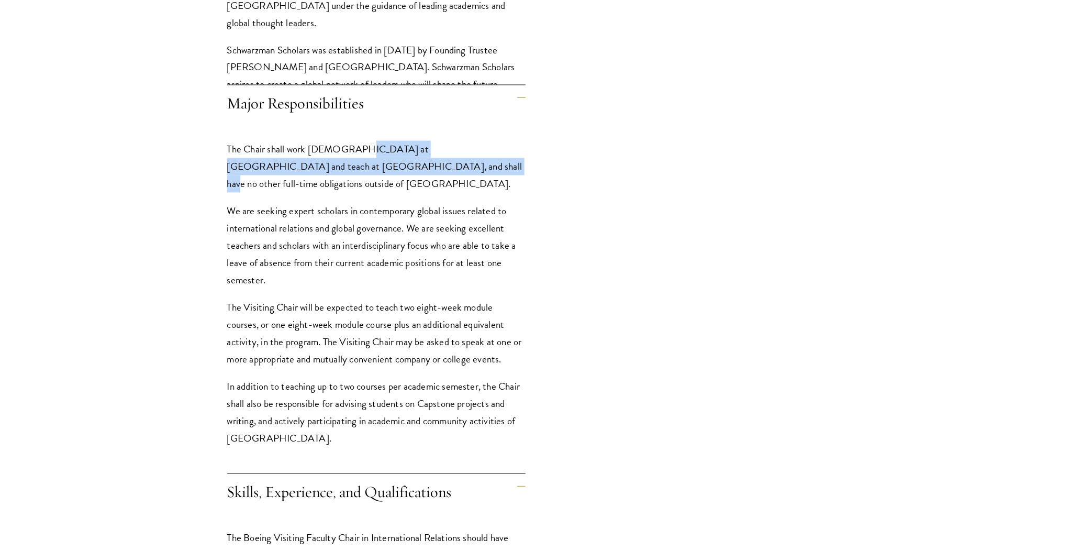
scroll to position [1152, 0]
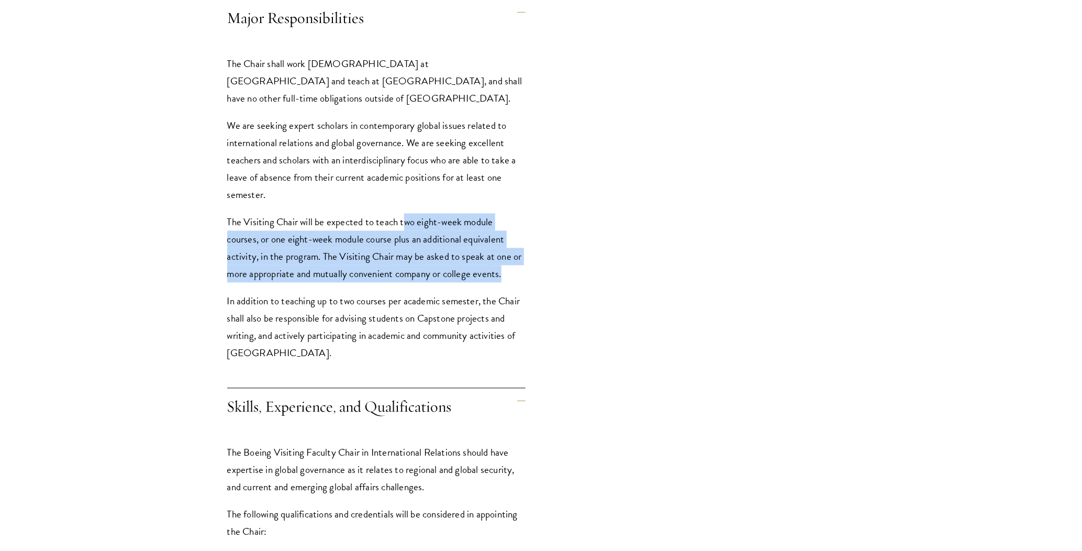
drag, startPoint x: 403, startPoint y: 171, endPoint x: 504, endPoint y: 229, distance: 116.6
click at [504, 229] on p "The Visiting Chair will be expected to teach two eight-week module courses, or …" at bounding box center [376, 247] width 298 height 69
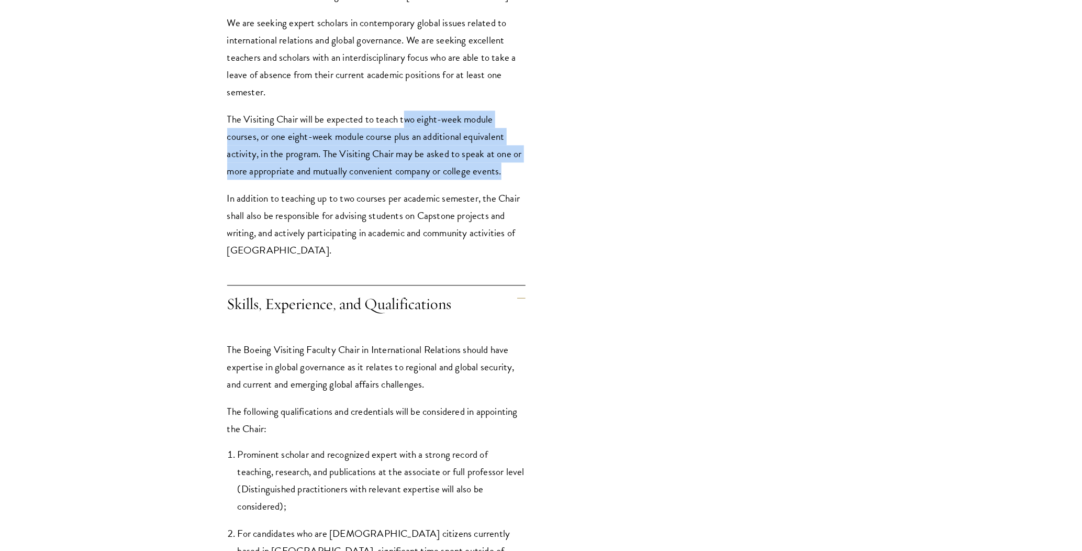
scroll to position [1257, 0]
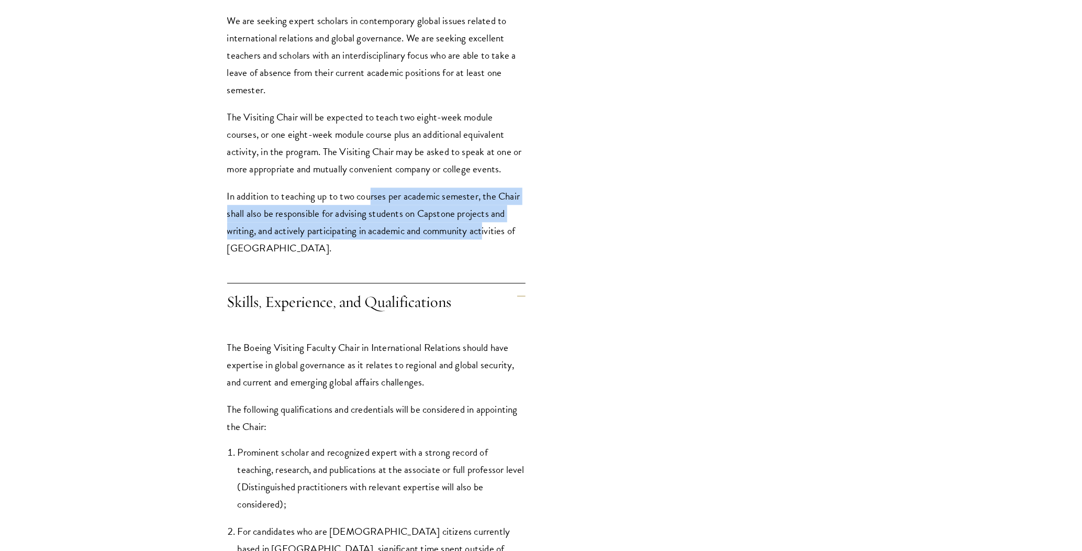
drag, startPoint x: 373, startPoint y: 154, endPoint x: 485, endPoint y: 195, distance: 118.8
click at [485, 195] on p "In addition to teaching up to two courses per academic semester, the Chair shal…" at bounding box center [376, 221] width 298 height 69
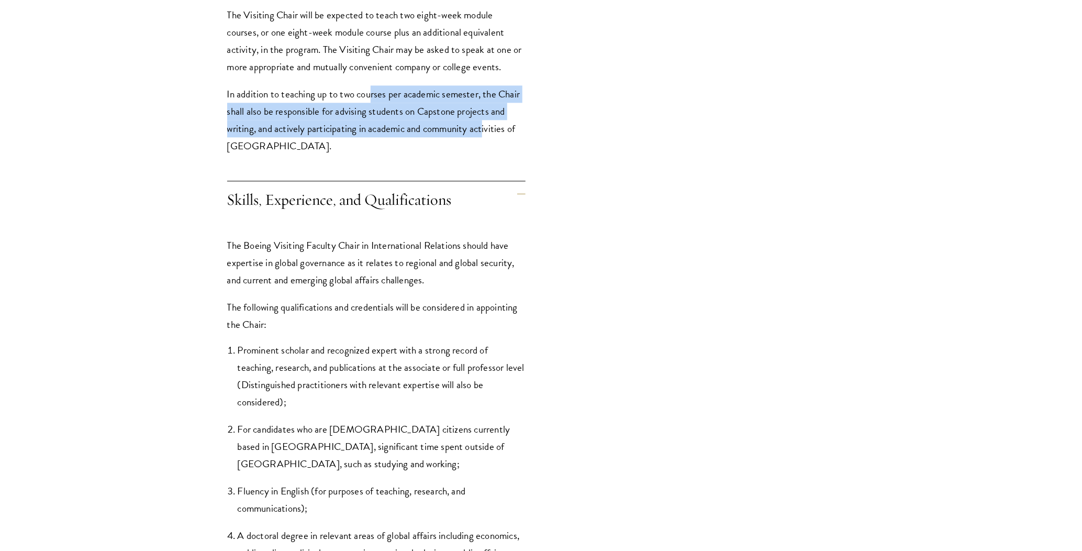
scroll to position [1361, 0]
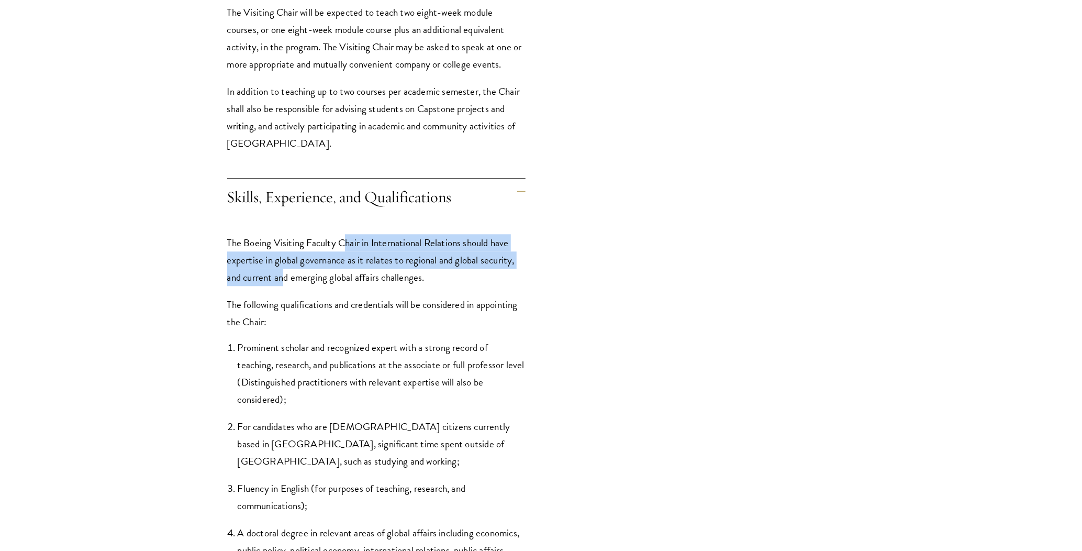
drag, startPoint x: 345, startPoint y: 199, endPoint x: 284, endPoint y: 243, distance: 75.0
click at [284, 243] on p "The Boeing Visiting Faculty Chair in International Relations should have expert…" at bounding box center [376, 260] width 298 height 52
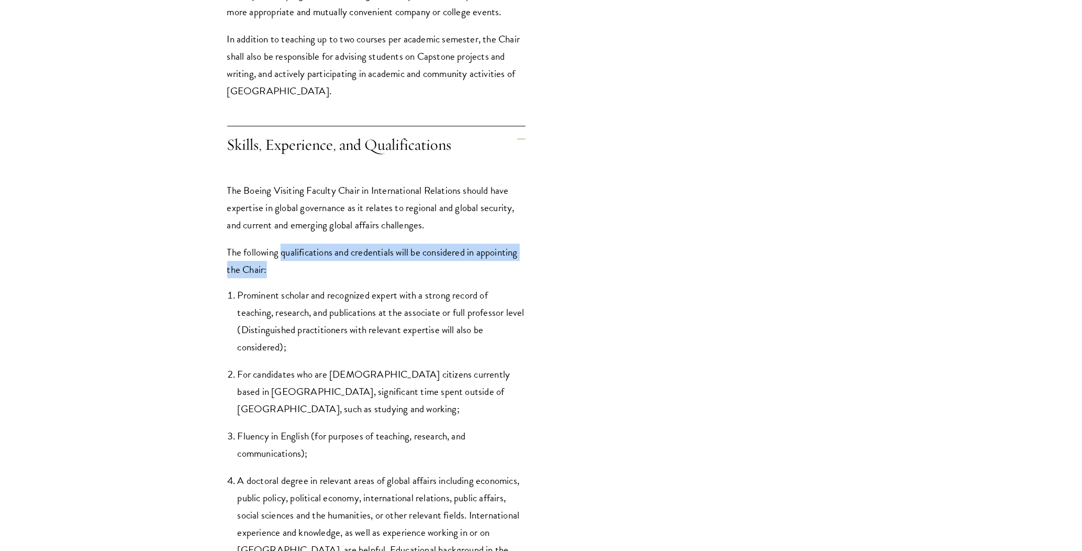
drag, startPoint x: 282, startPoint y: 213, endPoint x: 288, endPoint y: 223, distance: 11.8
click at [288, 243] on p "The following qualifications and credentials will be considered in appointing t…" at bounding box center [376, 260] width 298 height 35
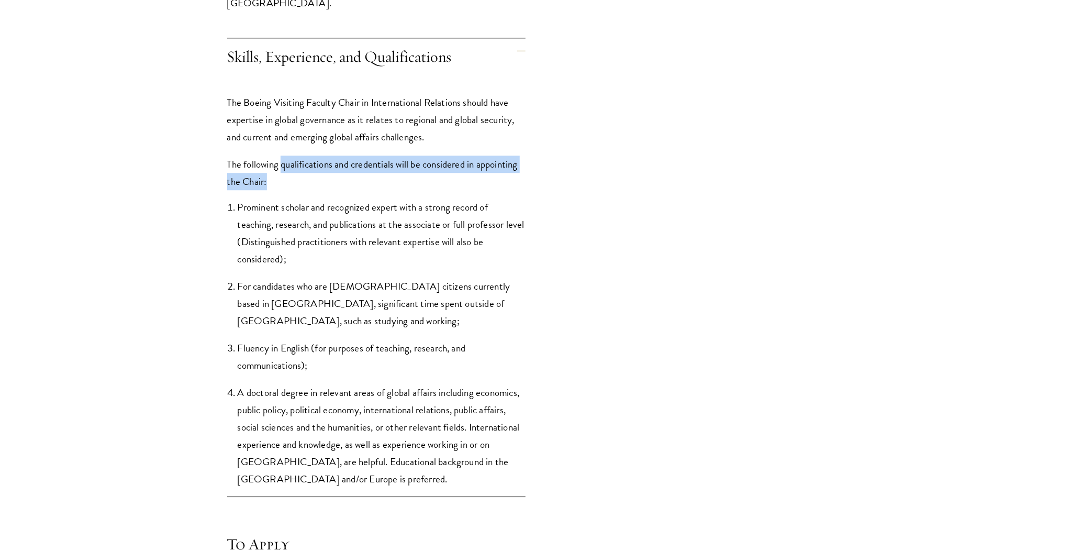
scroll to position [1519, 0]
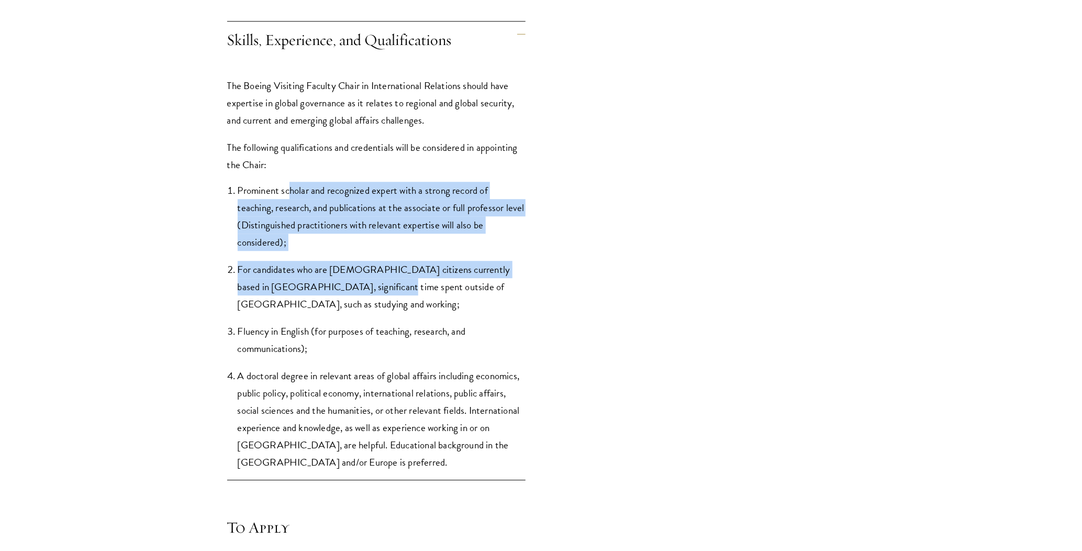
drag, startPoint x: 290, startPoint y: 149, endPoint x: 366, endPoint y: 237, distance: 115.5
click at [366, 237] on ol "Prominent scholar and recognized expert with a strong record of teaching, resea…" at bounding box center [376, 326] width 298 height 289
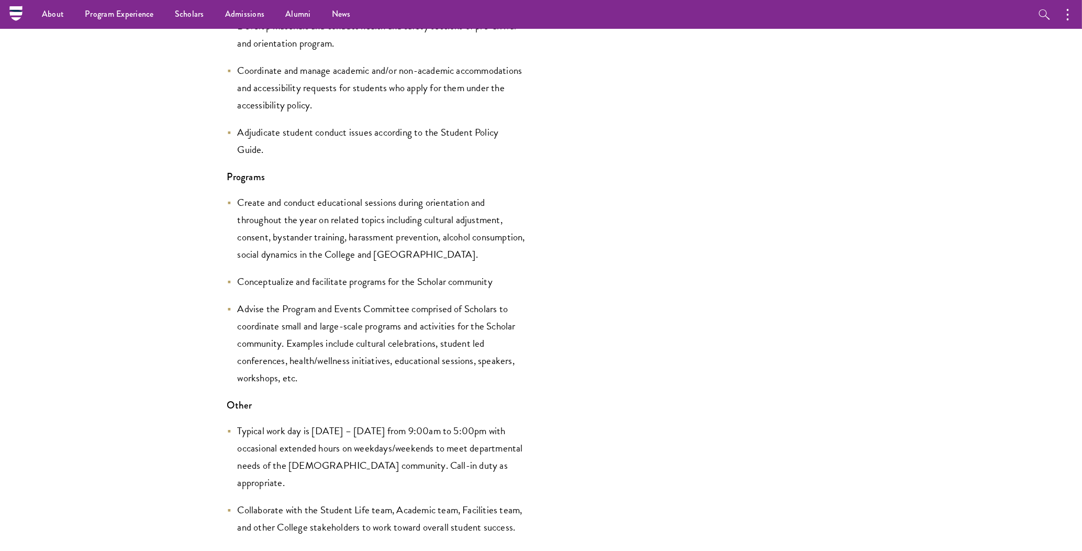
scroll to position [1938, 0]
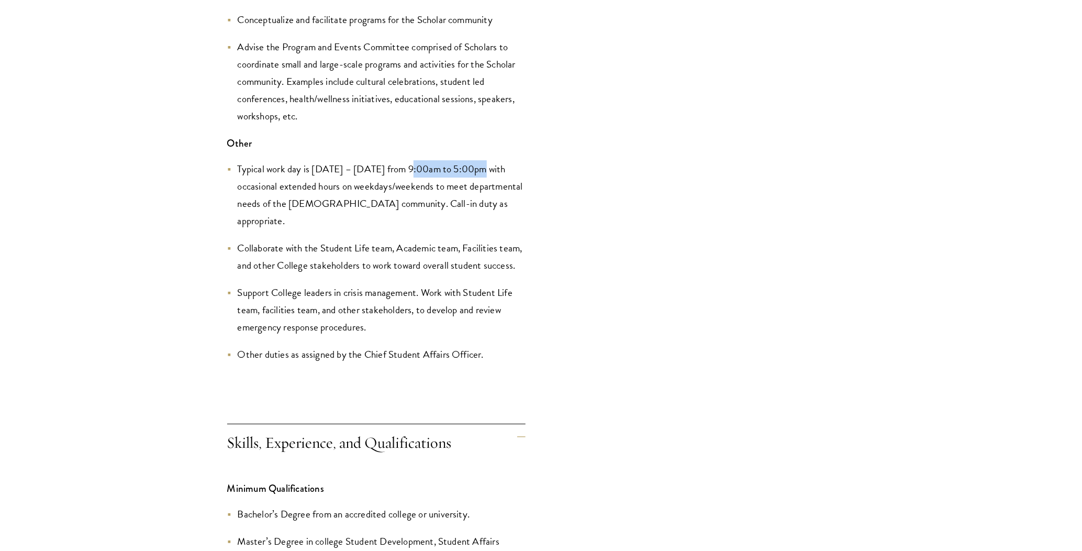
drag, startPoint x: 410, startPoint y: 171, endPoint x: 485, endPoint y: 157, distance: 76.2
